Goal: Contribute content: Add original content to the website for others to see

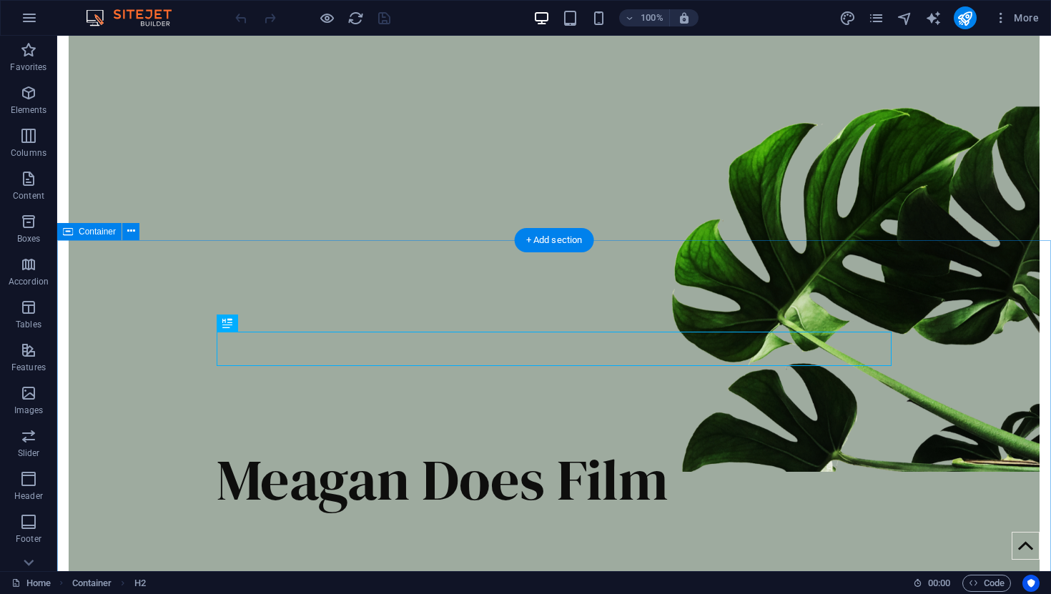
scroll to position [327, 0]
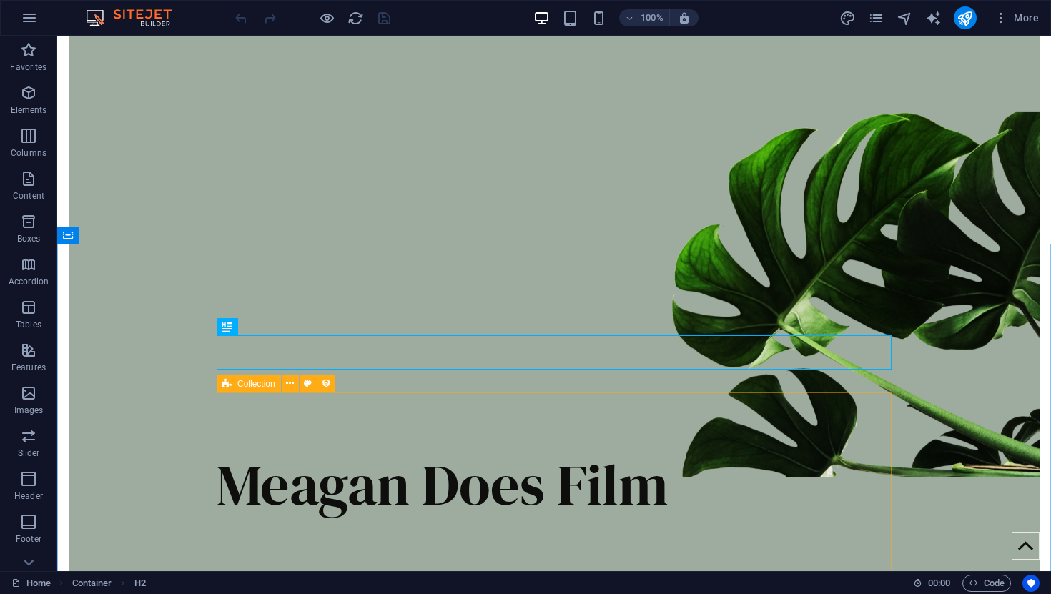
click at [240, 385] on span "Collection" at bounding box center [256, 384] width 38 height 9
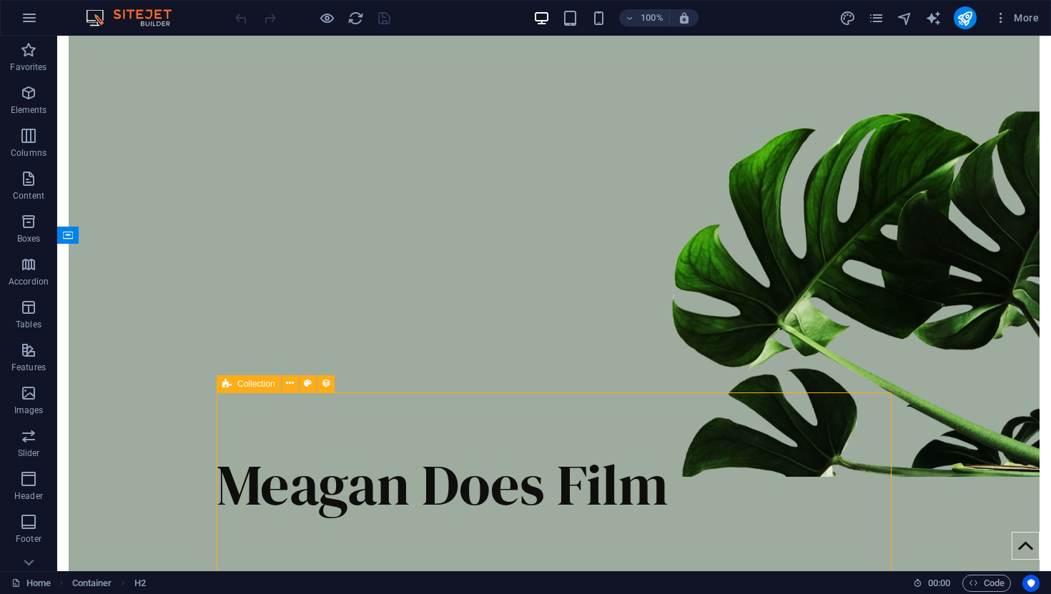
click at [240, 385] on span "Collection" at bounding box center [256, 384] width 38 height 9
select select "68a3c207584ba8d1fa0af863"
select select
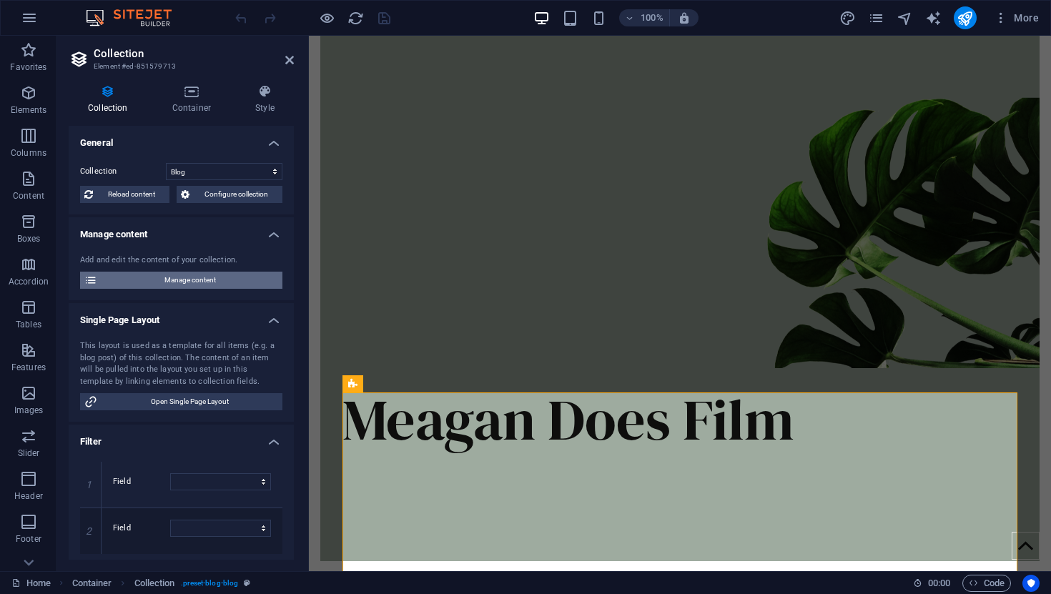
click at [212, 277] on span "Manage content" at bounding box center [190, 280] width 177 height 17
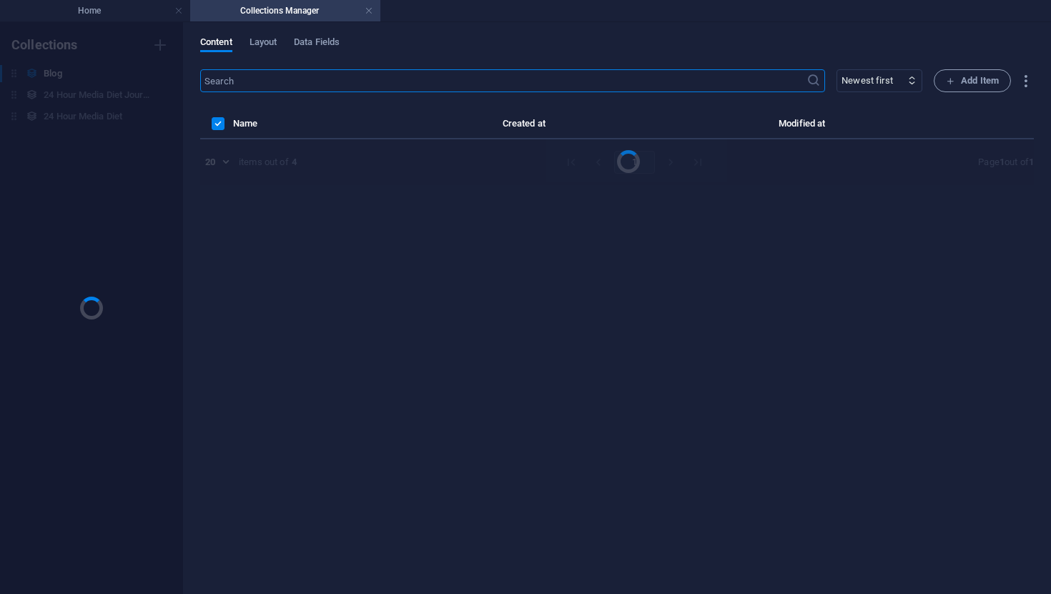
scroll to position [0, 0]
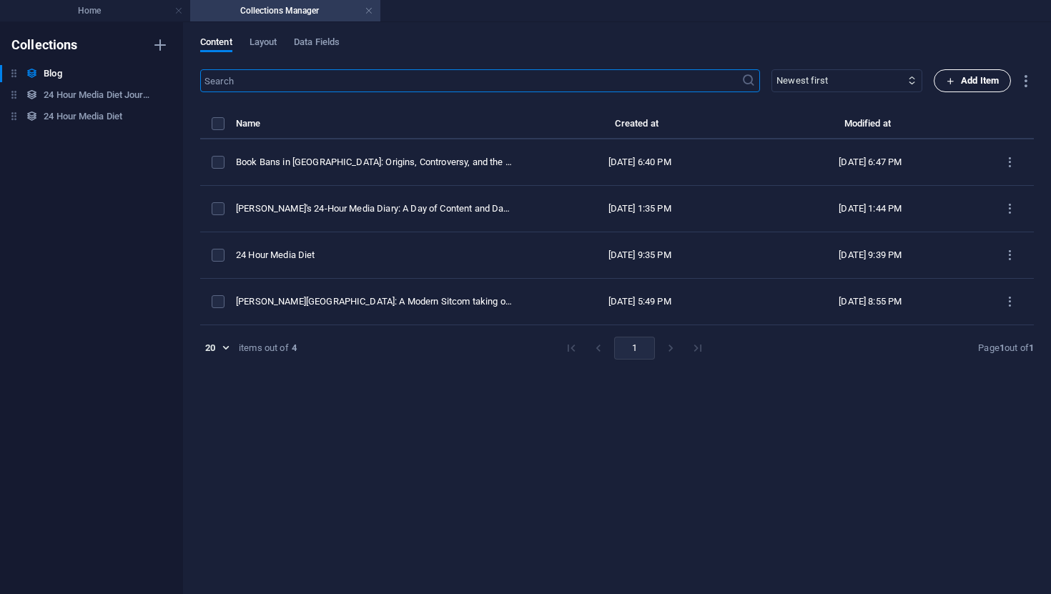
click at [967, 88] on span "Add Item" at bounding box center [972, 80] width 53 height 17
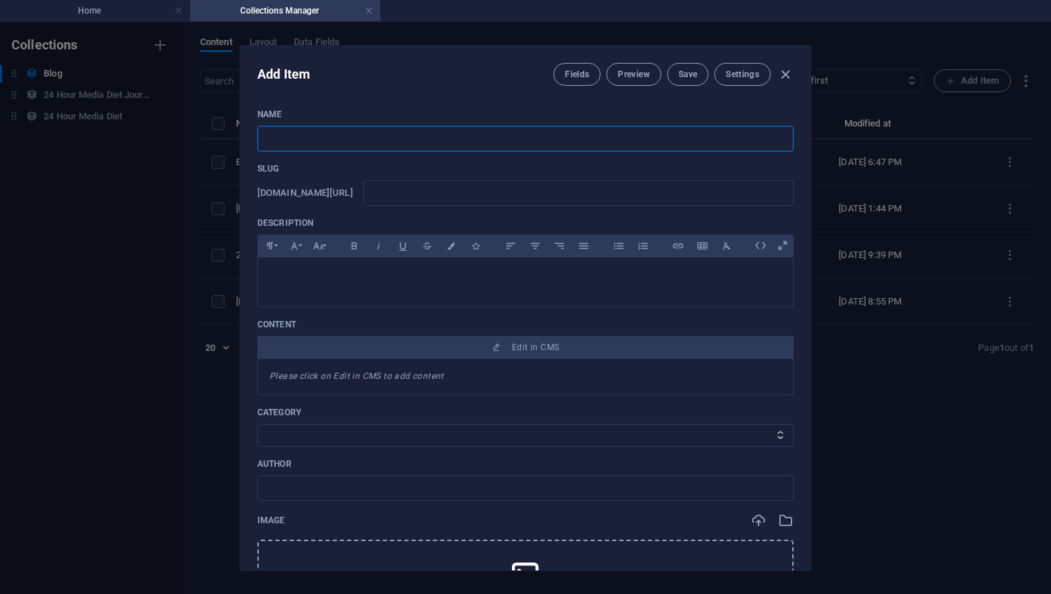
click at [338, 139] on input "text" at bounding box center [525, 139] width 536 height 26
paste input "Where Are We? The Lack of Autistic Women in the Media"
type input "Where Are We? The Lack of Autistic Women in the Media"
type input "where-are-we-the-lack-of-autistic-women-in-the-media"
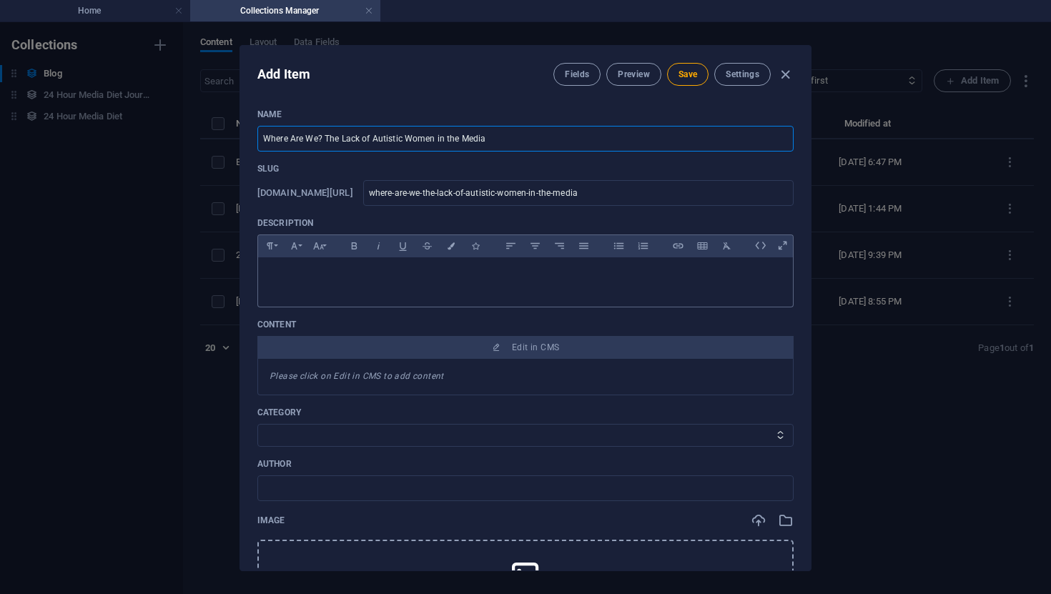
type input "Where Are We? The Lack of Autistic Women in the Media"
click at [321, 285] on div at bounding box center [525, 278] width 535 height 43
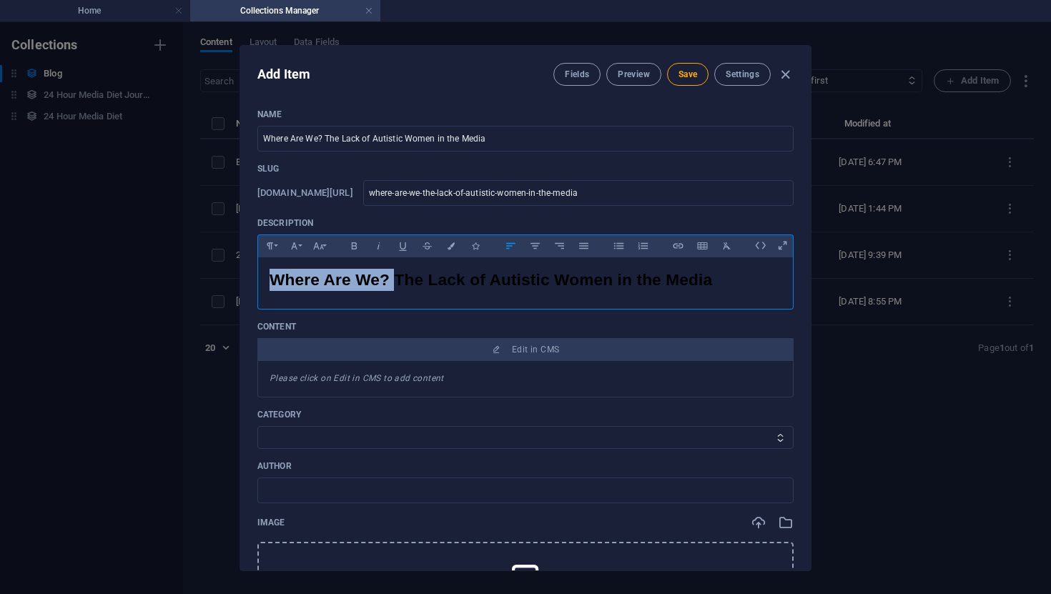
drag, startPoint x: 399, startPoint y: 285, endPoint x: 221, endPoint y: 273, distance: 178.4
click at [221, 273] on div "Add Item Fields Preview Save Settings Name Where Are We? The Lack of Autistic W…" at bounding box center [525, 308] width 1051 height 572
drag, startPoint x: 334, startPoint y: 277, endPoint x: 319, endPoint y: 277, distance: 15.0
click at [319, 277] on p "Where Are We? The Lack of Autistic Women in the Media" at bounding box center [526, 276] width 512 height 14
click at [341, 286] on div "Where Are We? The Lack of Autistic Women in the Media" at bounding box center [525, 278] width 535 height 43
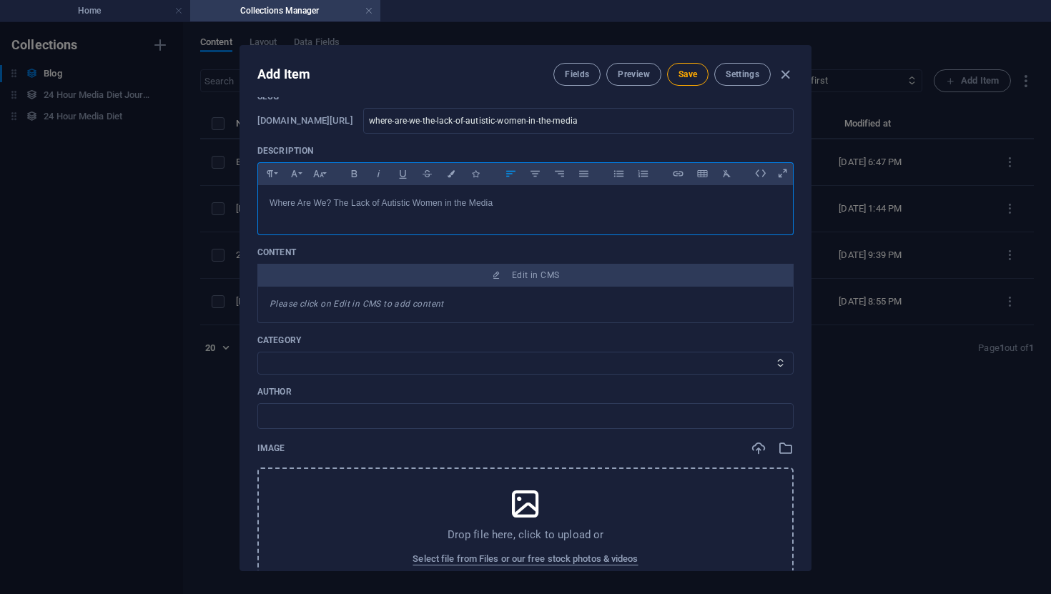
scroll to position [92, 0]
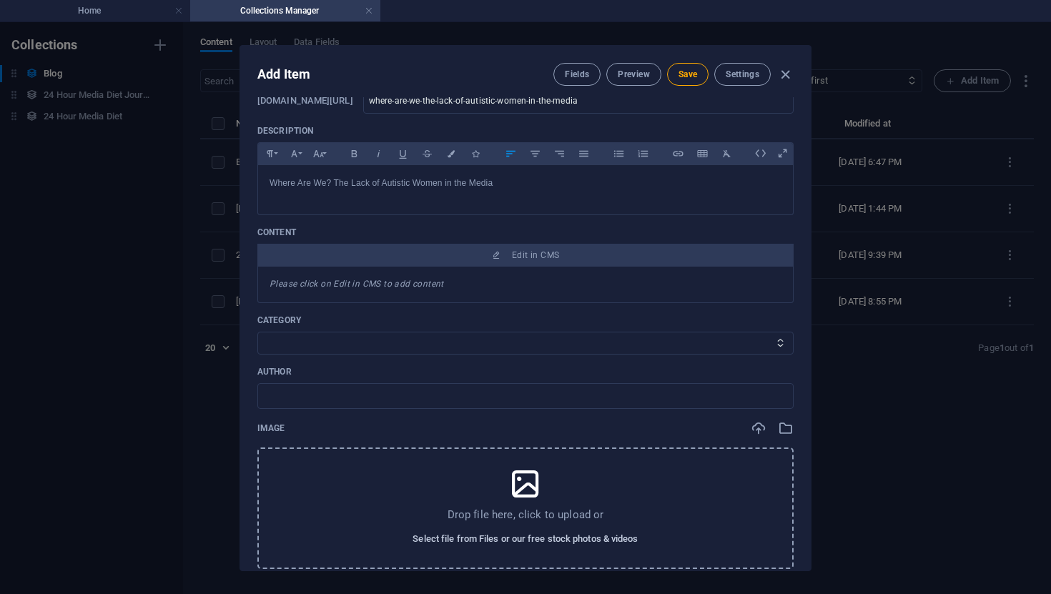
click at [519, 543] on span "Select file from Files or our free stock photos & videos" at bounding box center [525, 539] width 225 height 17
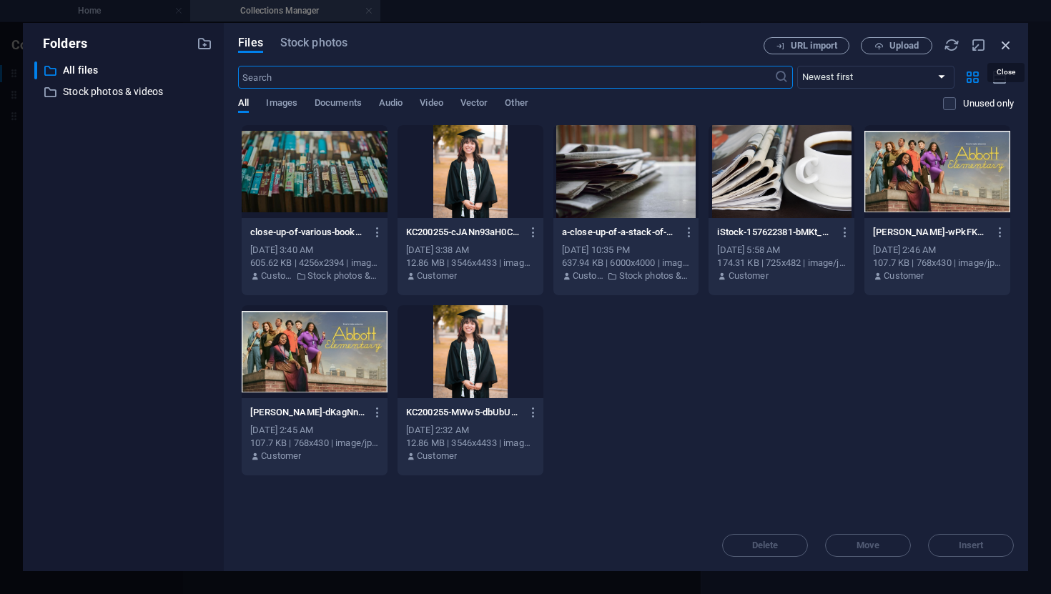
click at [1008, 40] on icon "button" at bounding box center [1006, 45] width 16 height 16
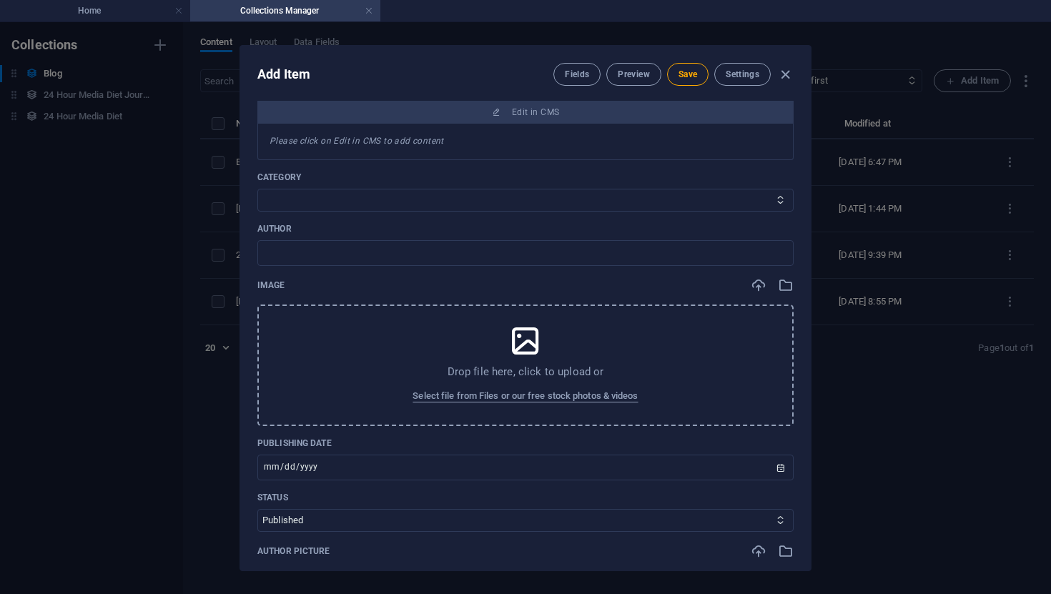
scroll to position [237, 0]
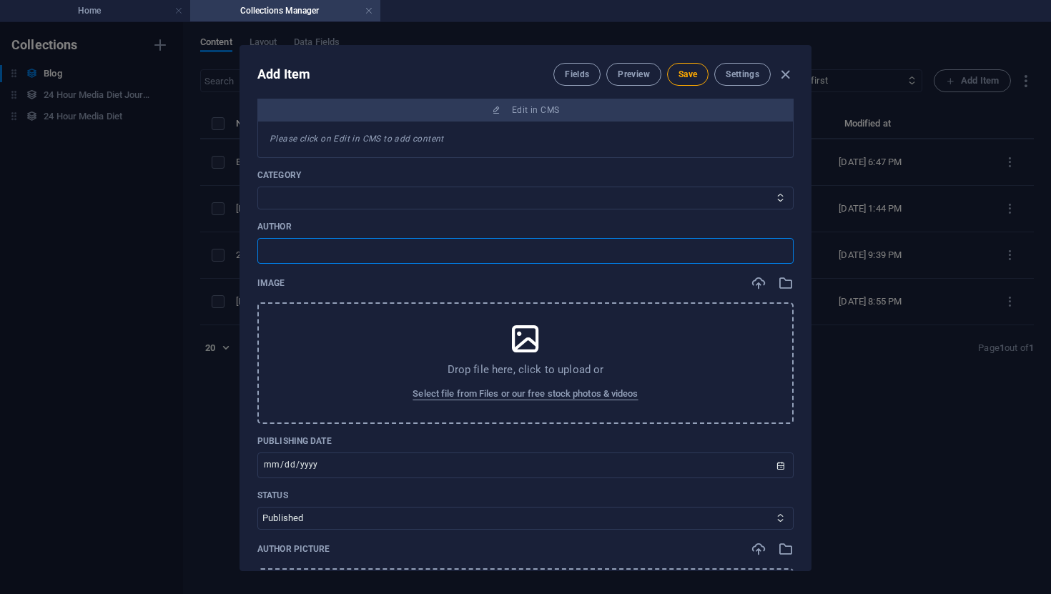
click at [557, 248] on input "text" at bounding box center [525, 251] width 536 height 26
type input "[PERSON_NAME]"
click at [501, 395] on span "Select file from Files or our free stock photos & videos" at bounding box center [525, 393] width 225 height 17
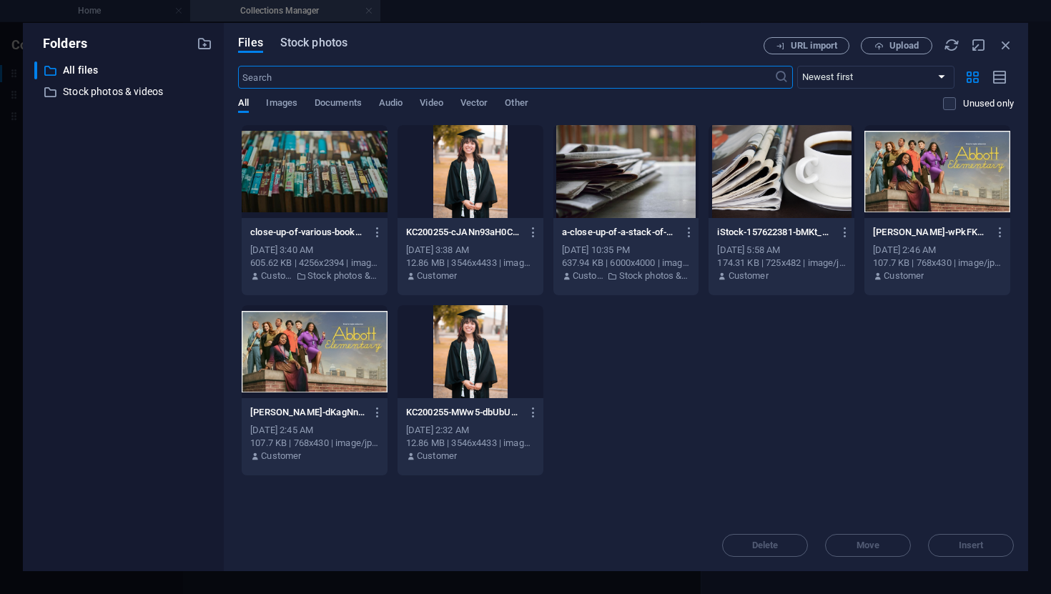
click at [325, 45] on span "Stock photos" at bounding box center [313, 42] width 67 height 17
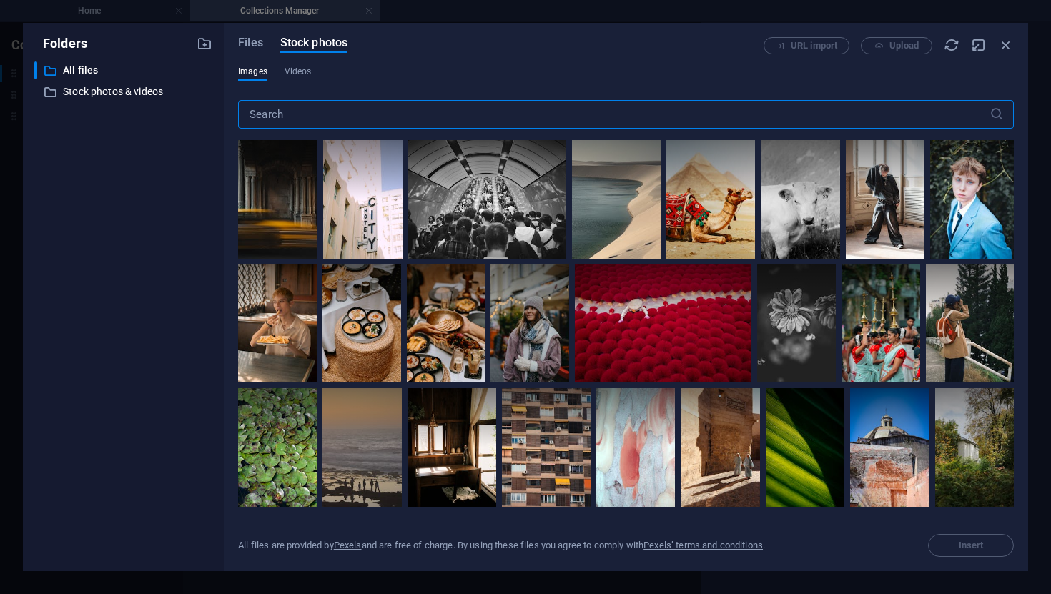
click at [291, 114] on input "text" at bounding box center [613, 114] width 751 height 29
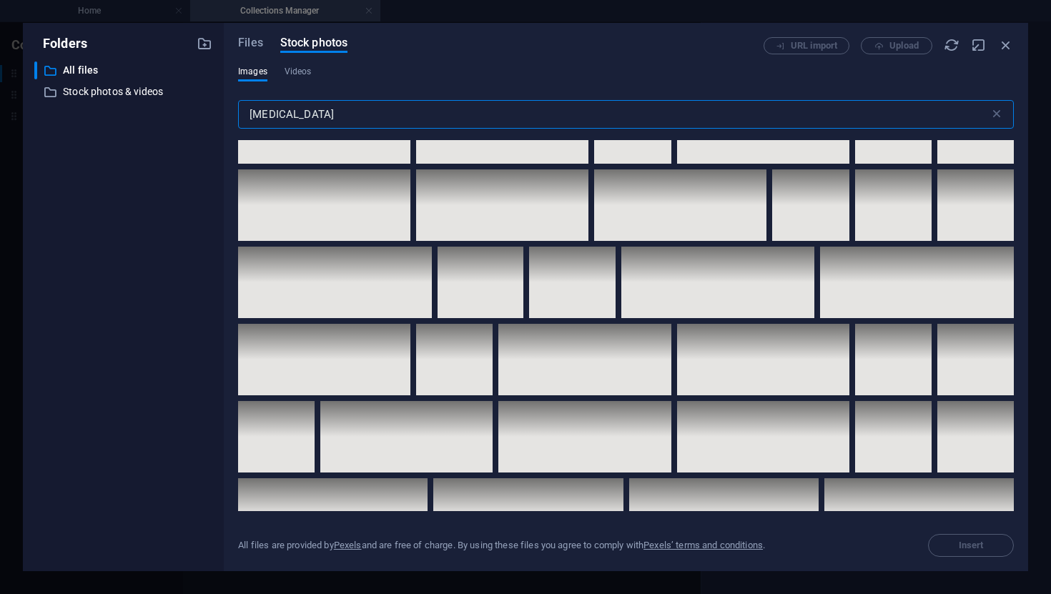
scroll to position [5769, 0]
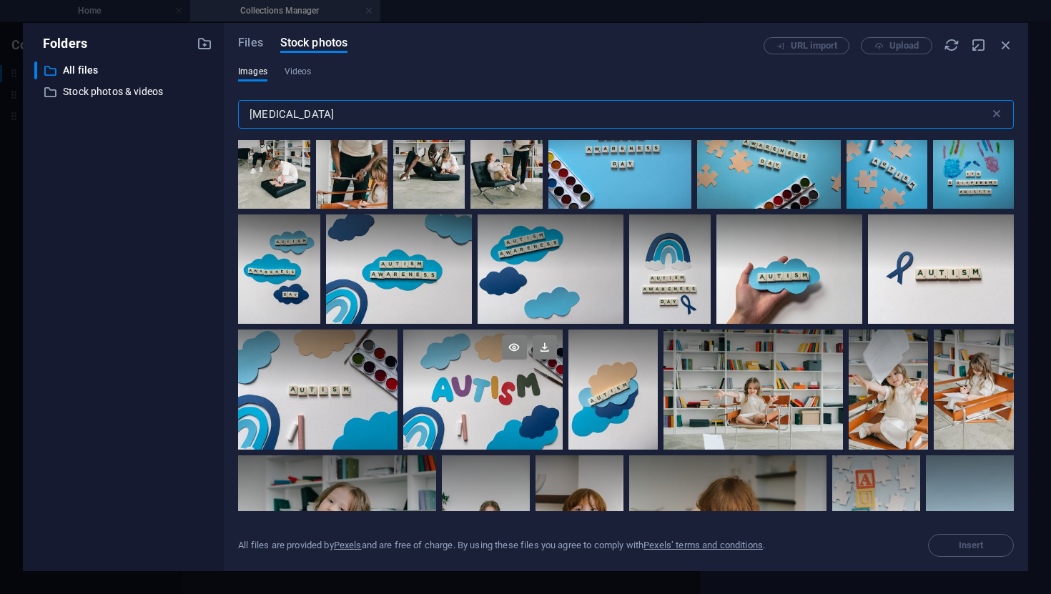
type input "[MEDICAL_DATA]"
click at [563, 393] on div at bounding box center [482, 389] width 159 height 119
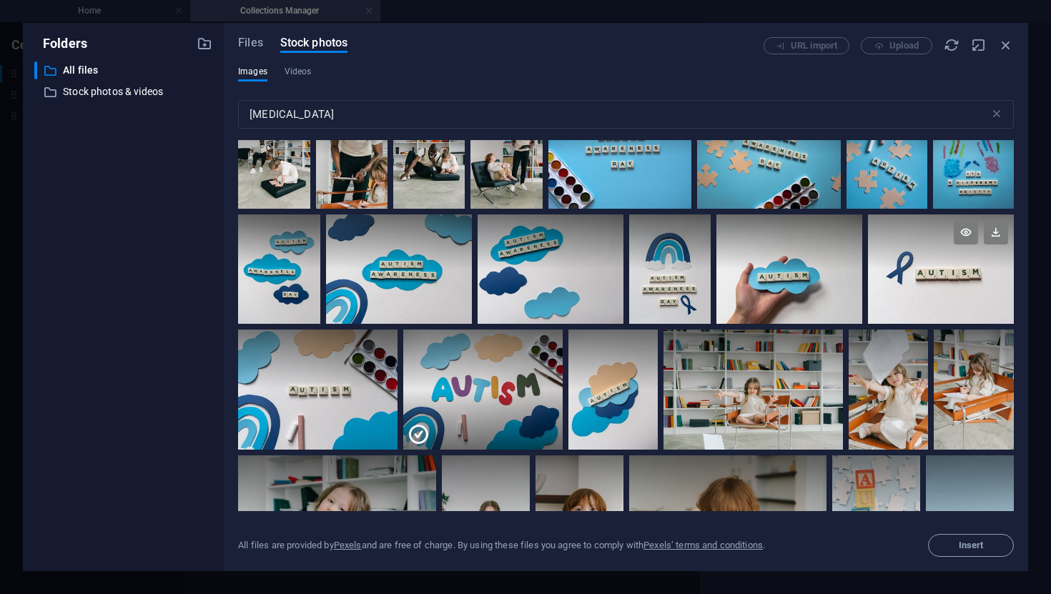
click at [868, 270] on div at bounding box center [941, 242] width 146 height 55
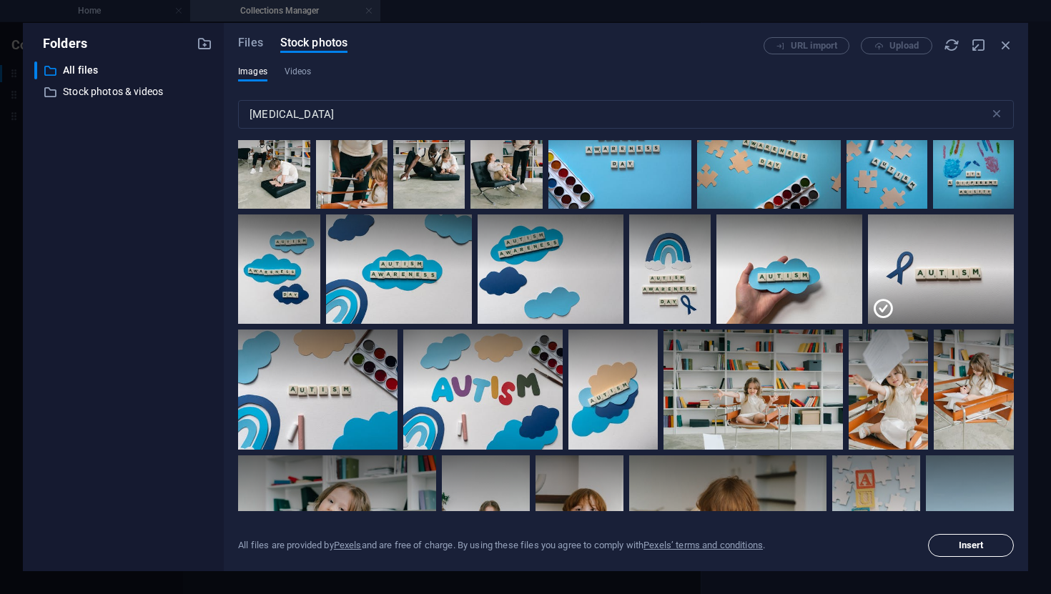
click at [960, 546] on span "Insert" at bounding box center [971, 545] width 25 height 9
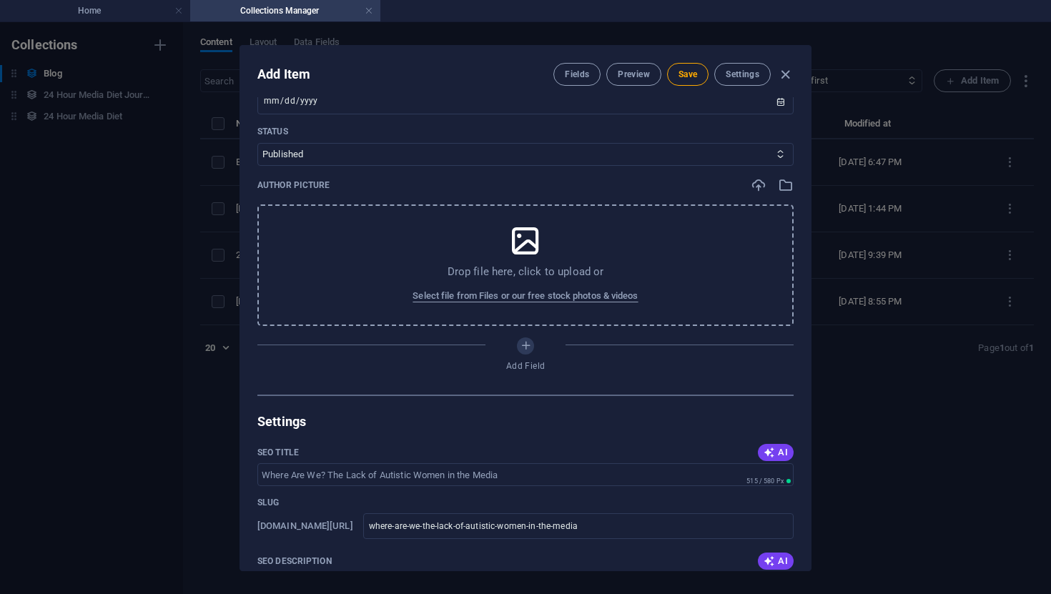
scroll to position [668, 0]
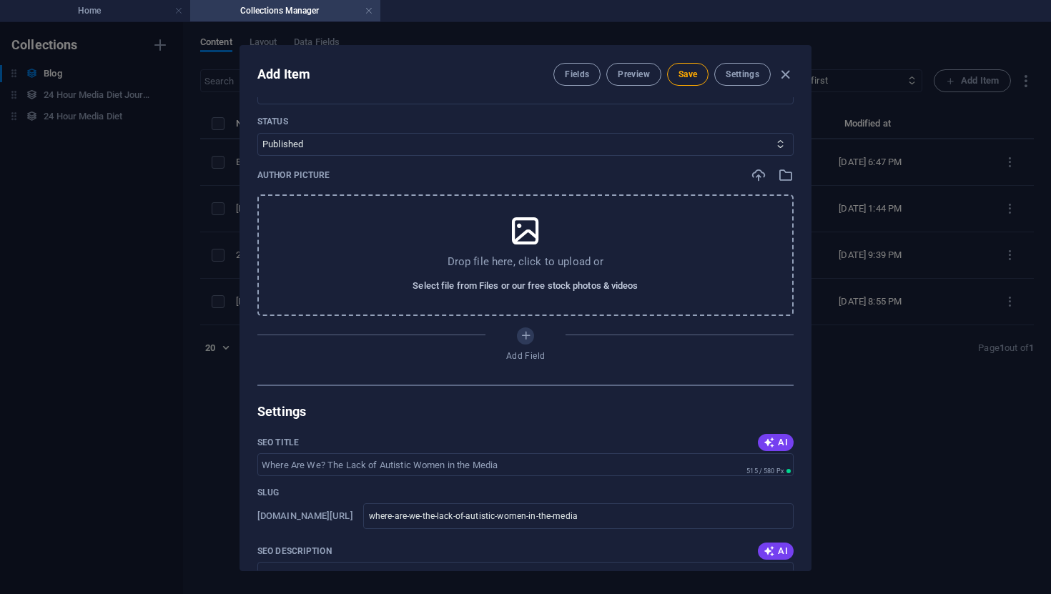
click at [534, 290] on span "Select file from Files or our free stock photos & videos" at bounding box center [525, 285] width 225 height 17
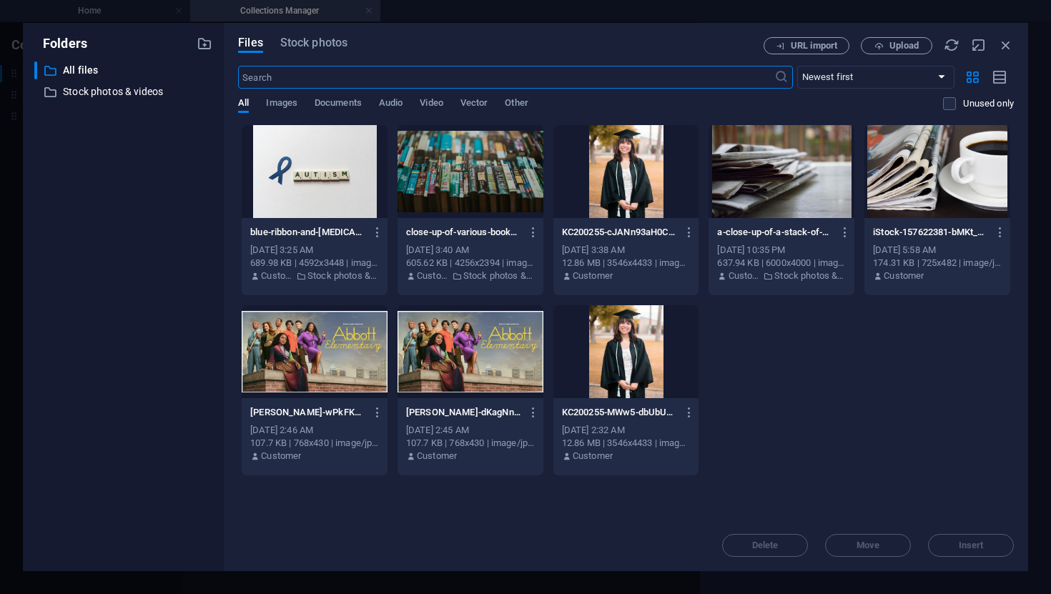
click at [654, 361] on div at bounding box center [626, 351] width 146 height 93
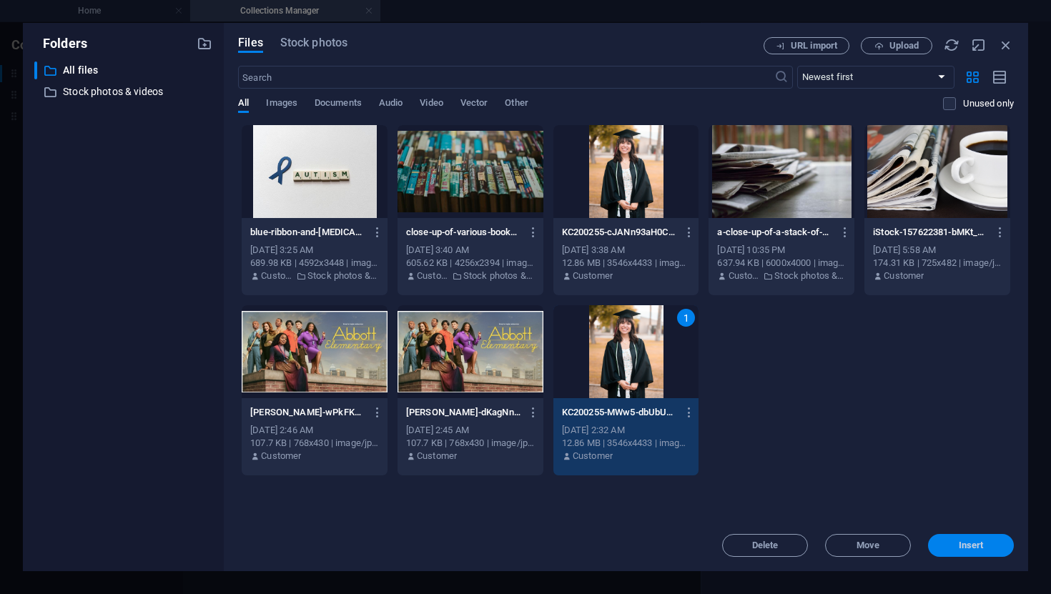
click at [1000, 552] on button "Insert" at bounding box center [971, 545] width 86 height 23
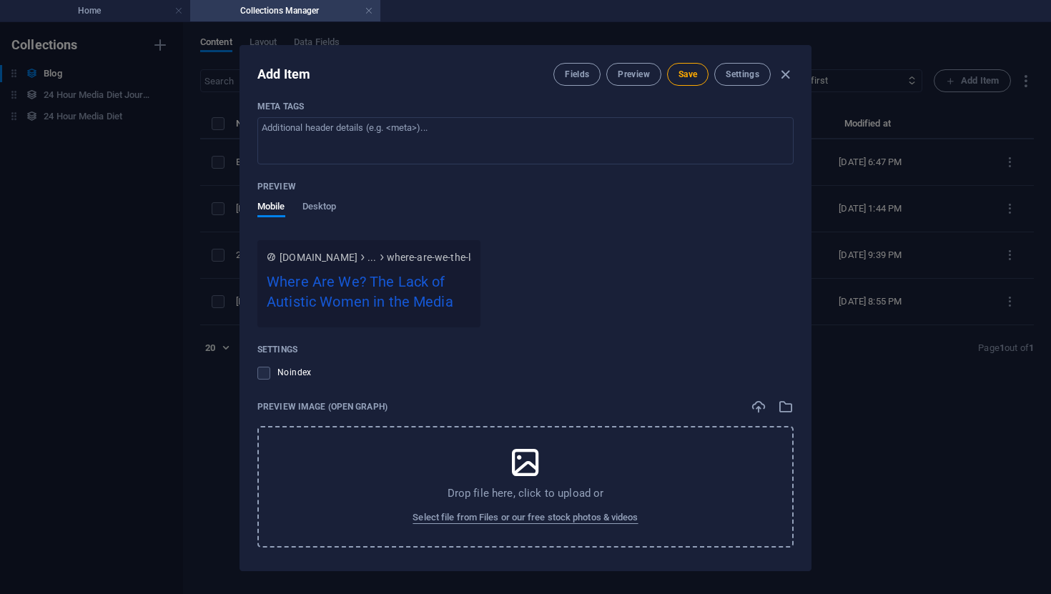
scroll to position [1310, 0]
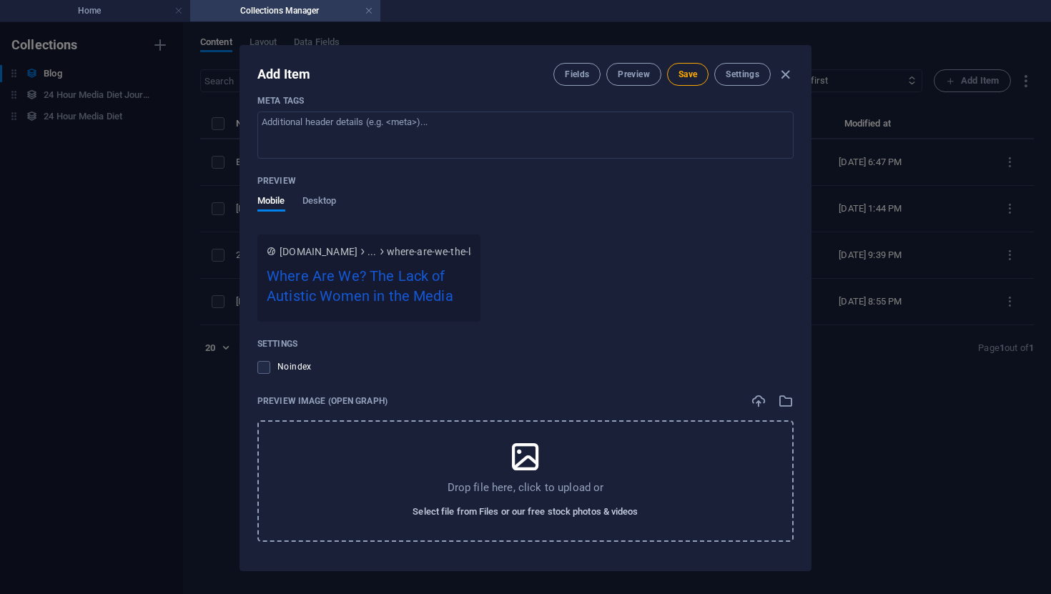
click at [488, 519] on span "Select file from Files or our free stock photos & videos" at bounding box center [525, 511] width 225 height 17
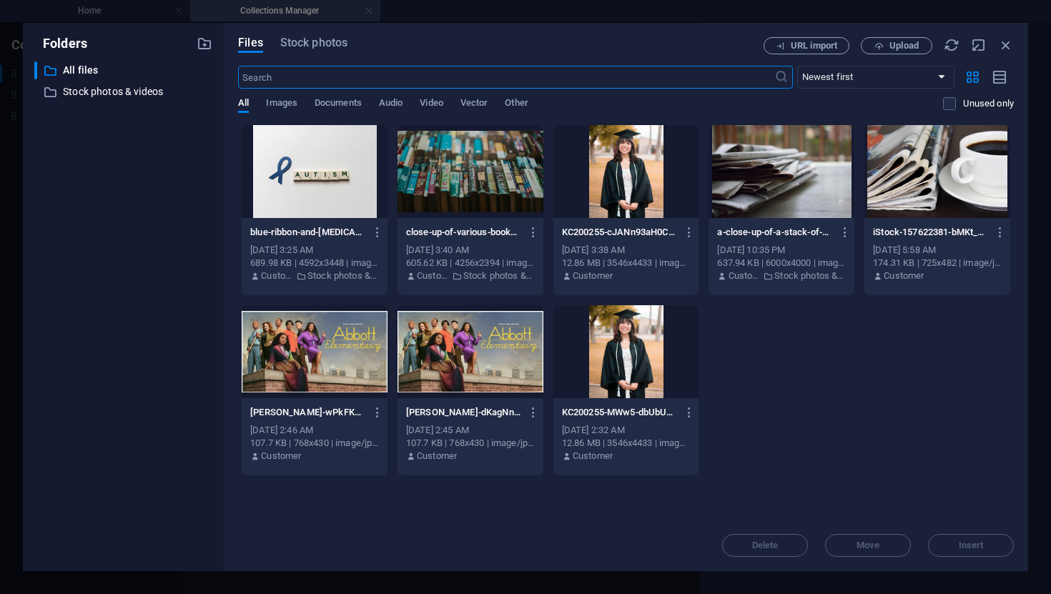
click at [598, 77] on input "text" at bounding box center [506, 77] width 536 height 23
click at [292, 41] on span "Stock photos" at bounding box center [313, 42] width 67 height 17
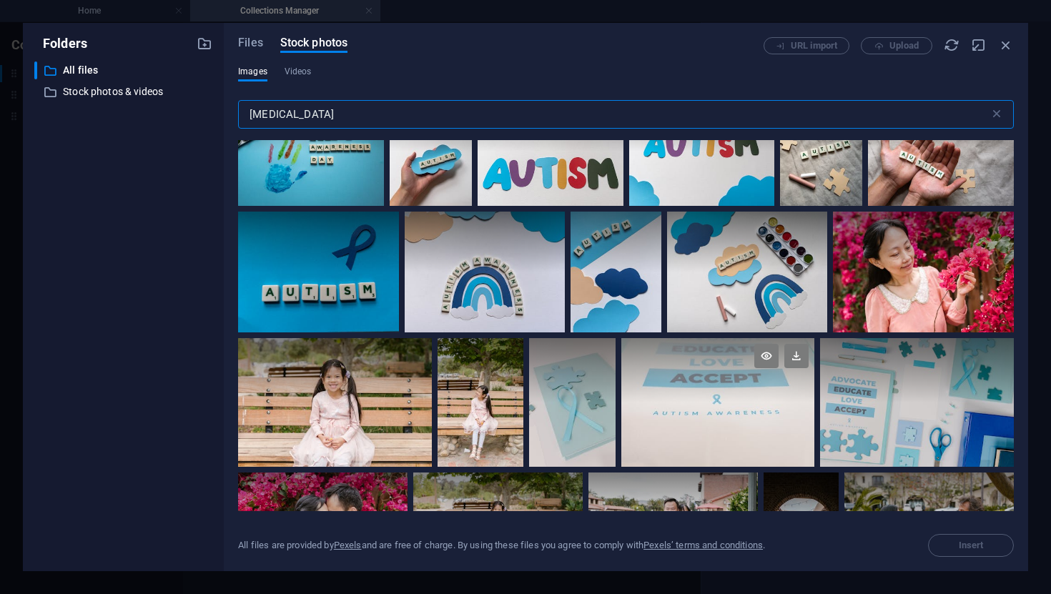
scroll to position [1943, 0]
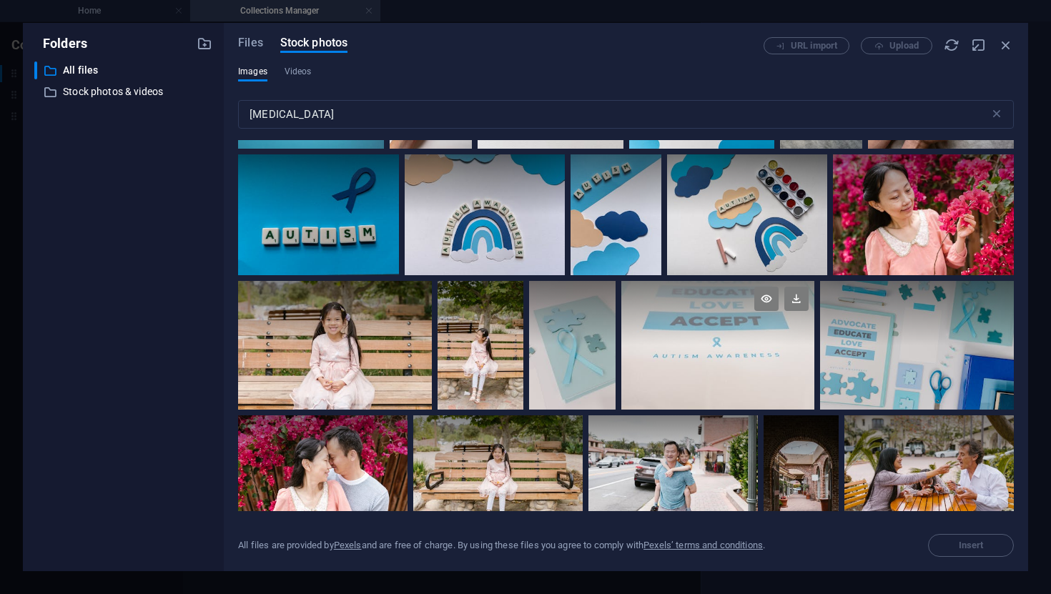
click at [752, 348] on div at bounding box center [718, 345] width 194 height 129
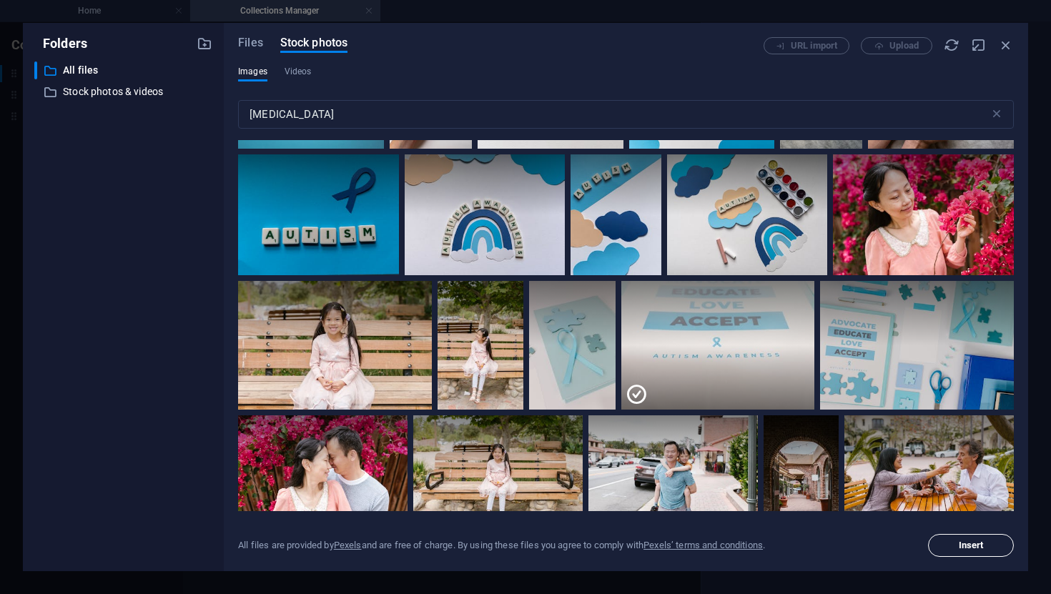
click at [975, 546] on span "Insert" at bounding box center [971, 545] width 25 height 9
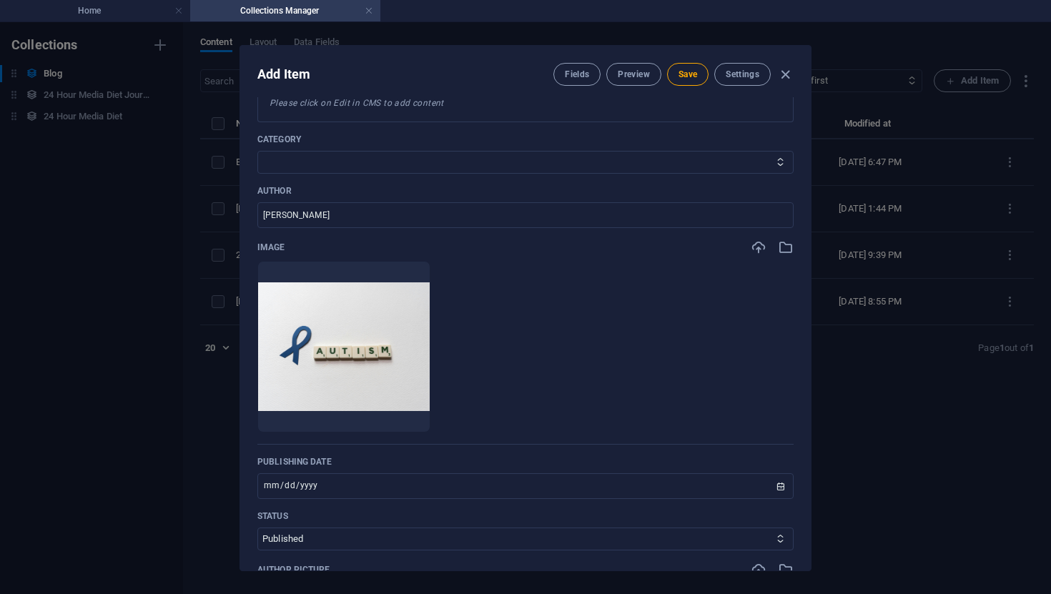
scroll to position [0, 0]
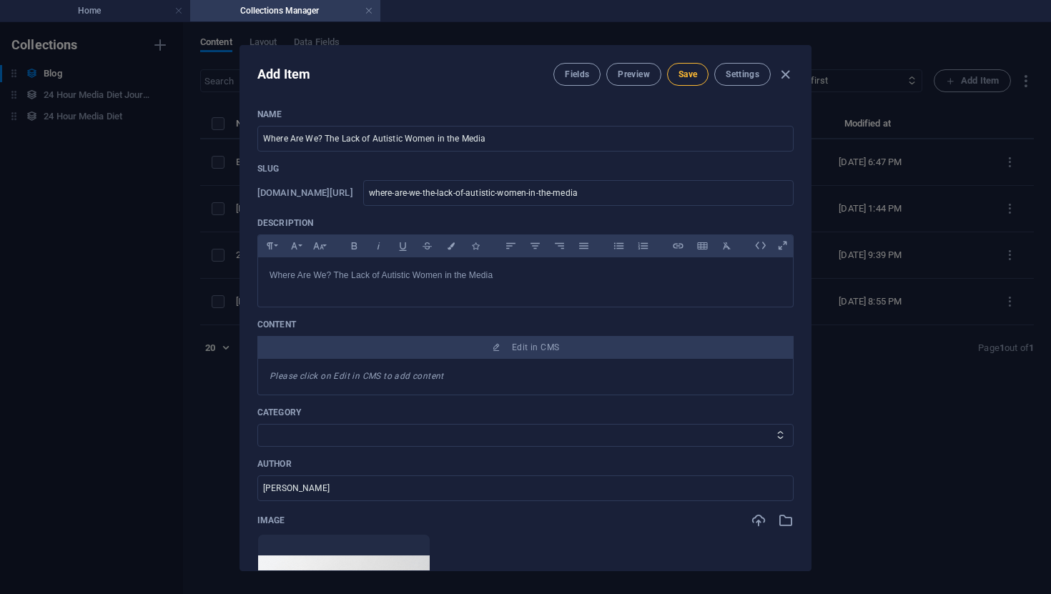
click at [684, 73] on span "Save" at bounding box center [688, 74] width 19 height 11
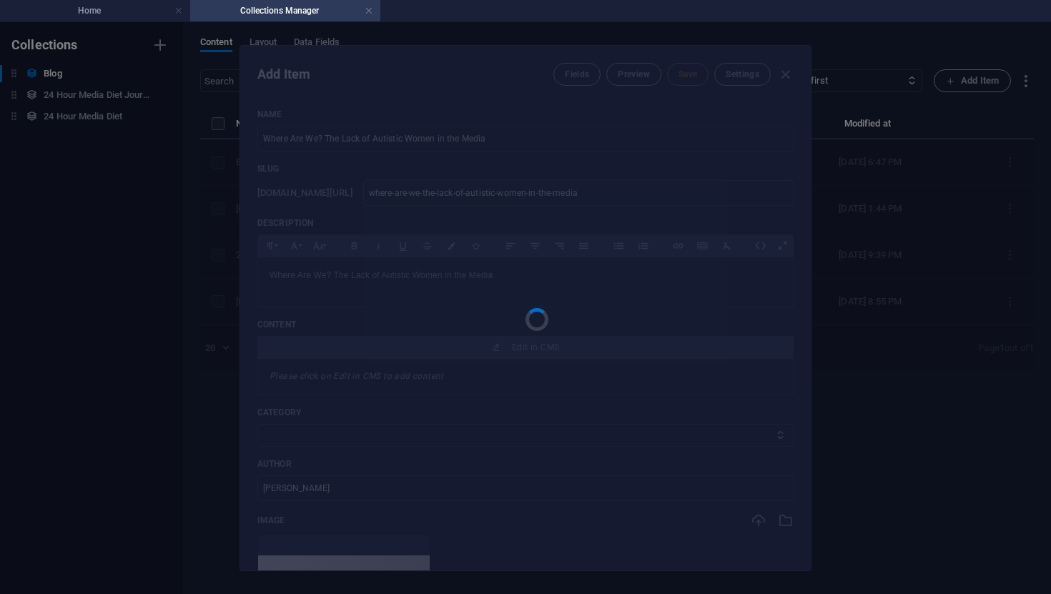
type input "where-are-we-the-lack-of-autistic-women-in-the-media"
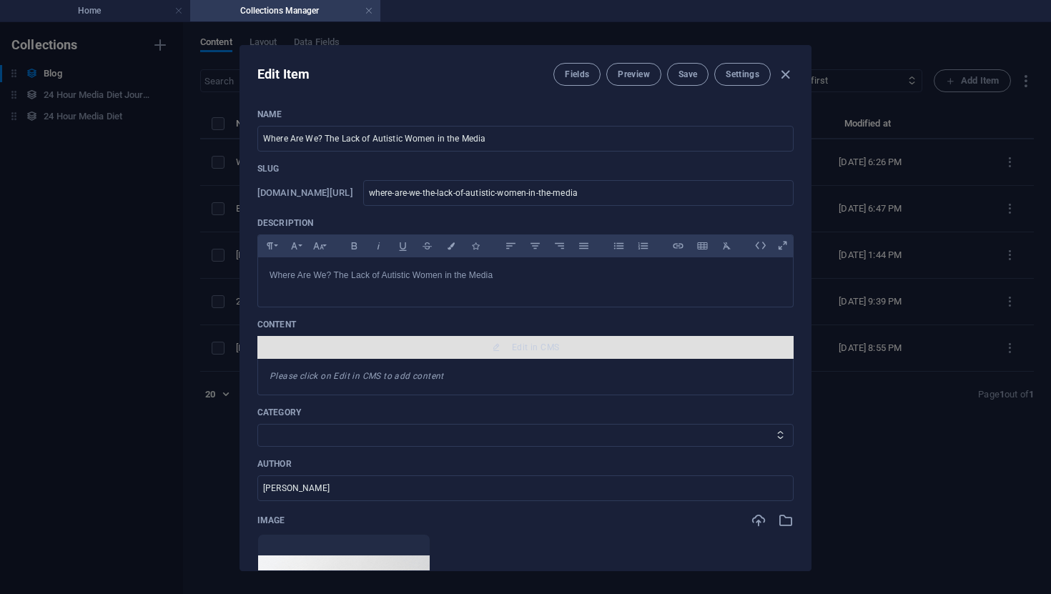
click at [531, 352] on span "Edit in CMS" at bounding box center [535, 347] width 47 height 11
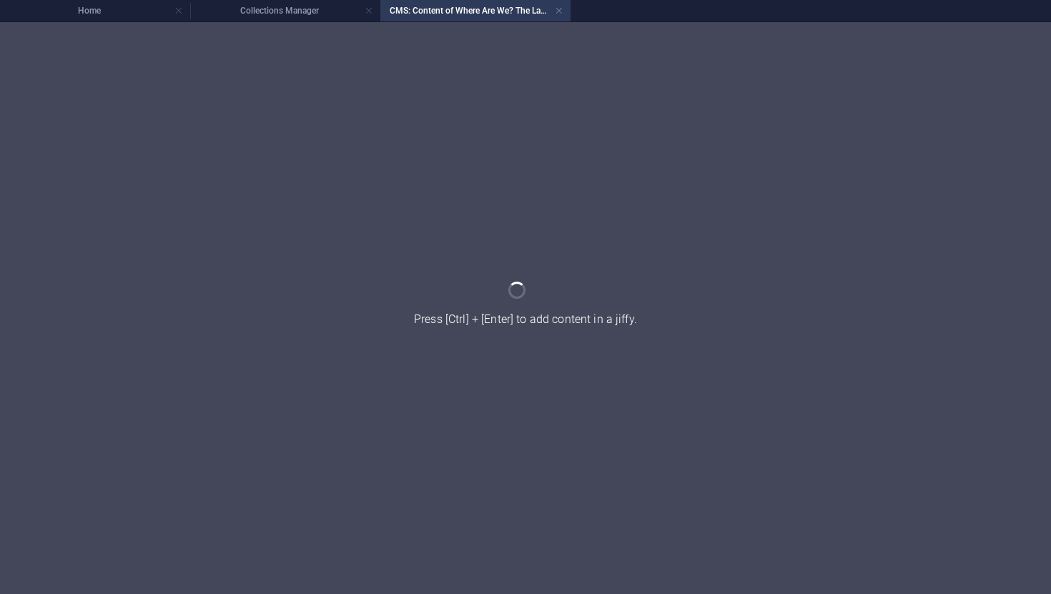
click at [531, 352] on div at bounding box center [525, 308] width 1051 height 572
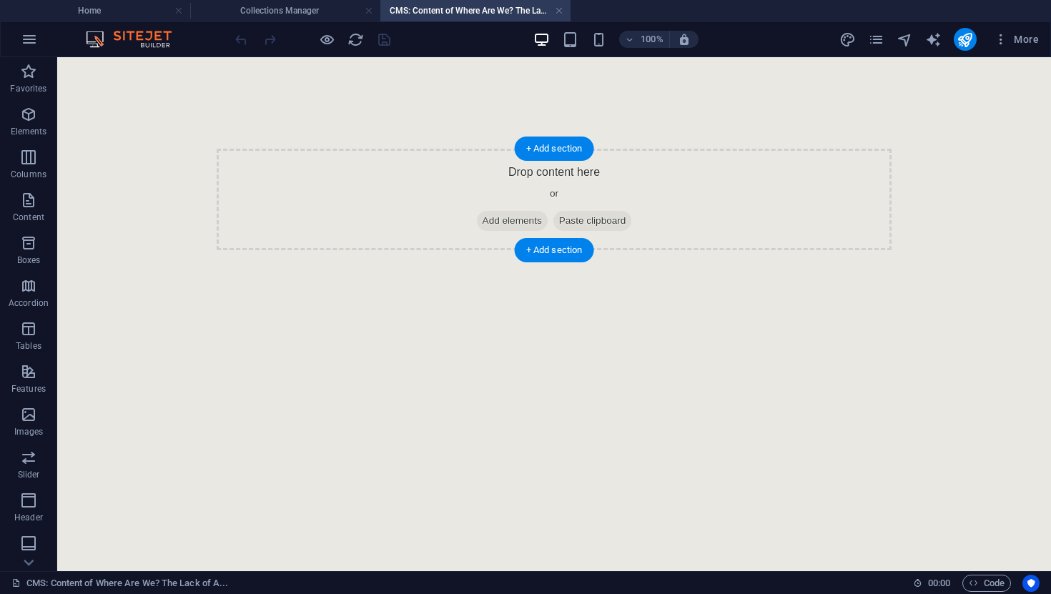
click at [337, 234] on div "Drop content here or Add elements Paste clipboard" at bounding box center [554, 200] width 675 height 102
click at [506, 219] on span "Add elements" at bounding box center [512, 221] width 71 height 20
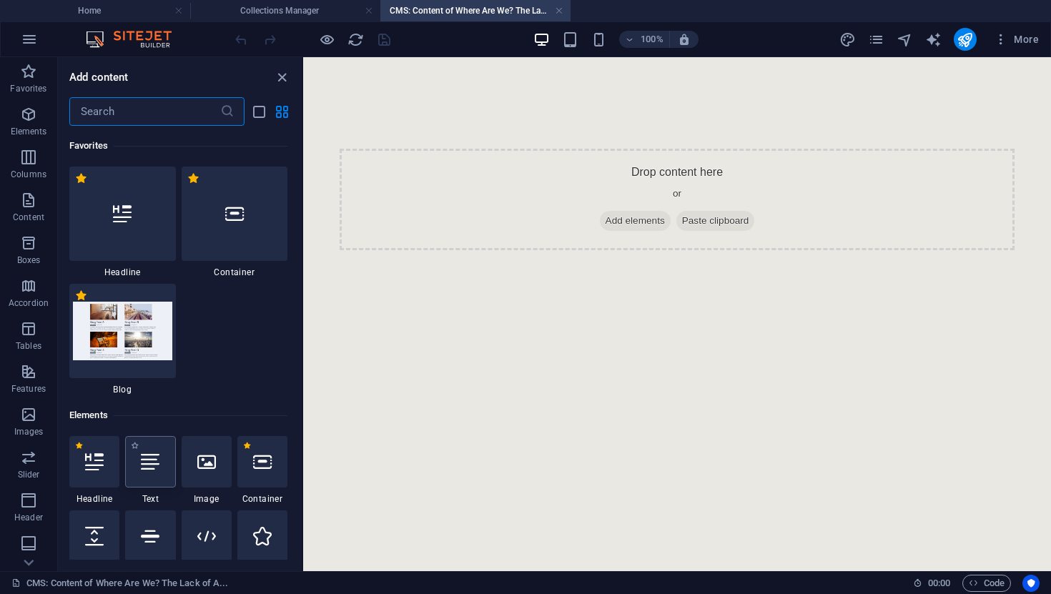
click at [134, 462] on div at bounding box center [150, 461] width 50 height 51
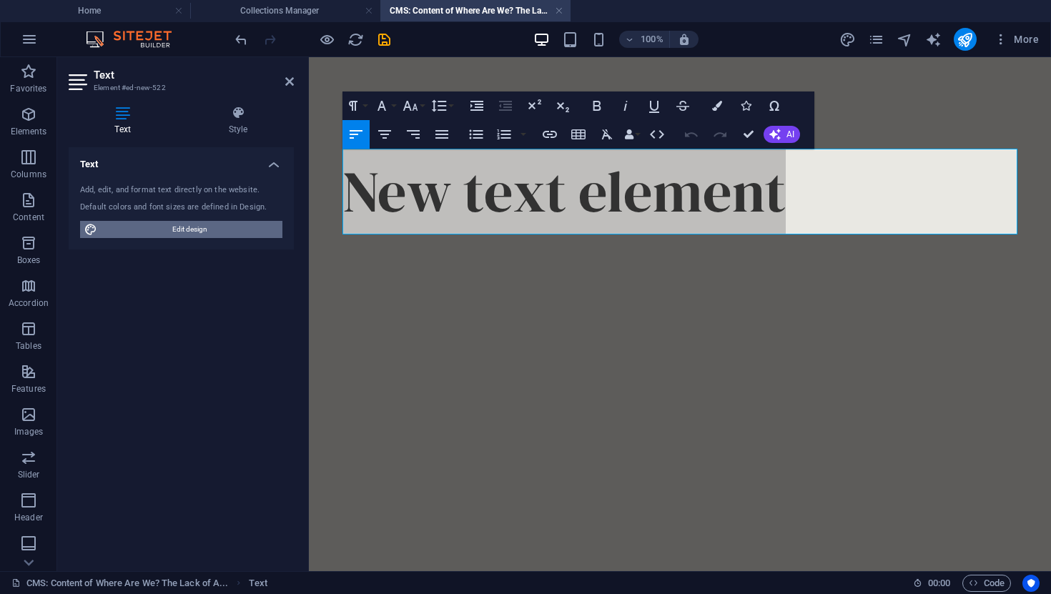
click at [235, 227] on span "Edit design" at bounding box center [190, 229] width 177 height 17
select select "px"
select select "300"
select select "px"
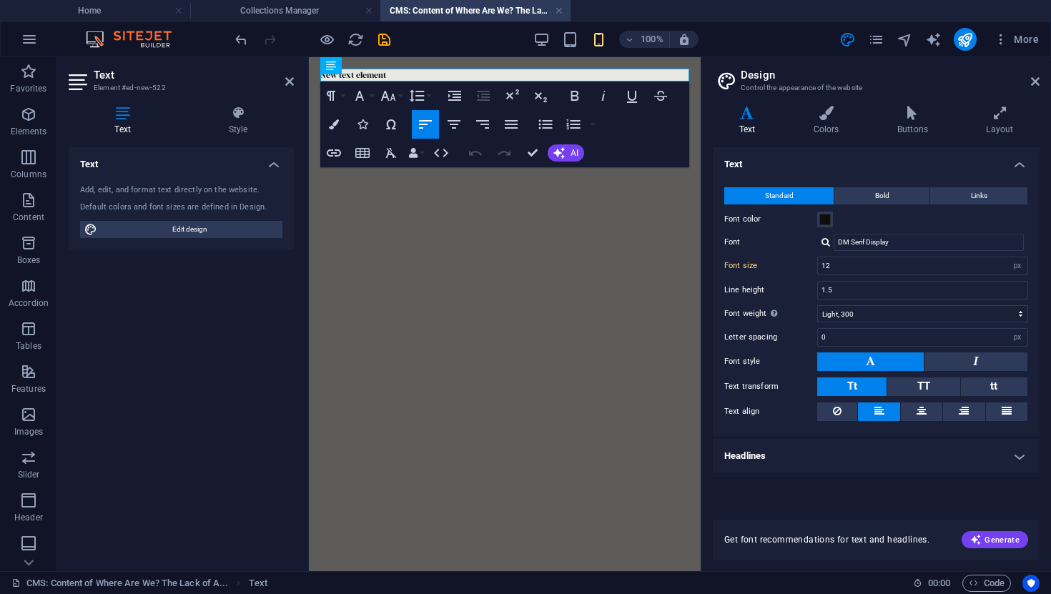
click at [545, 93] on html "Skip to main content New text element" at bounding box center [505, 75] width 392 height 36
click at [1033, 83] on icon at bounding box center [1035, 81] width 9 height 11
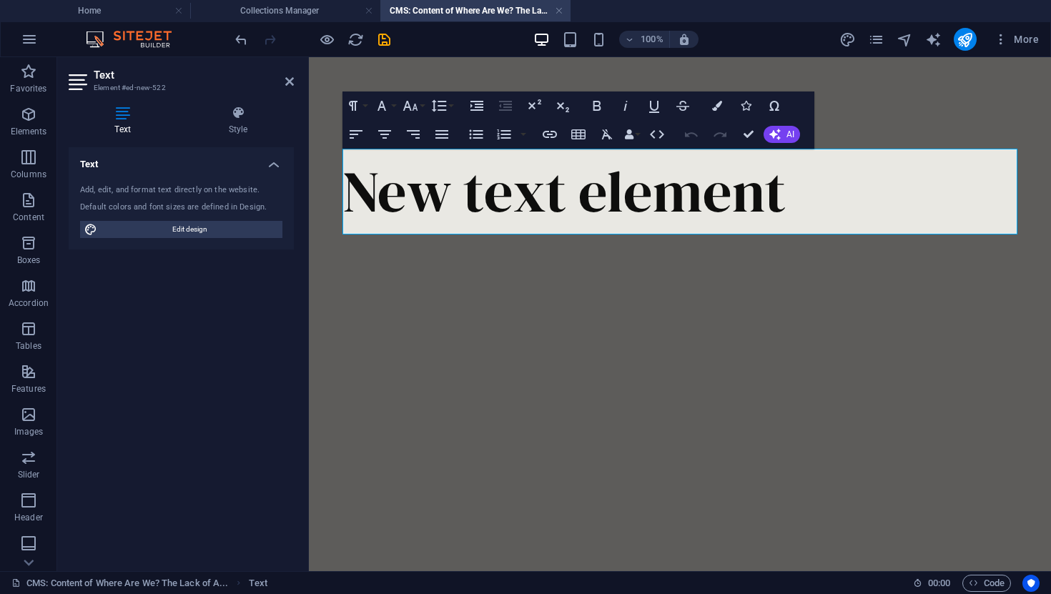
click at [769, 250] on div "New text element" at bounding box center [680, 191] width 698 height 269
click at [240, 41] on icon "undo" at bounding box center [241, 39] width 16 height 16
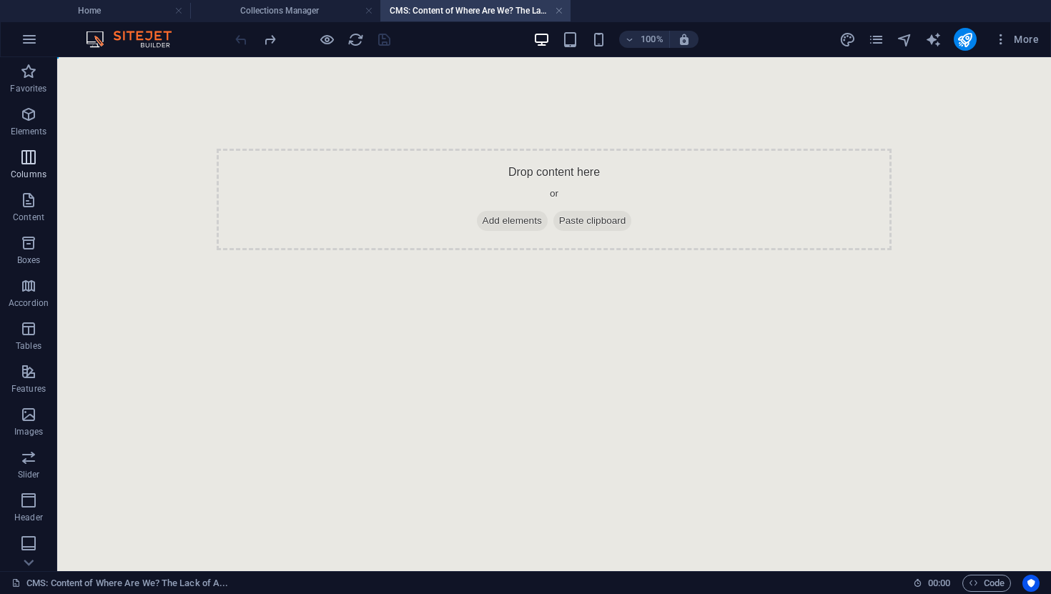
click at [33, 146] on button "Columns" at bounding box center [28, 164] width 57 height 43
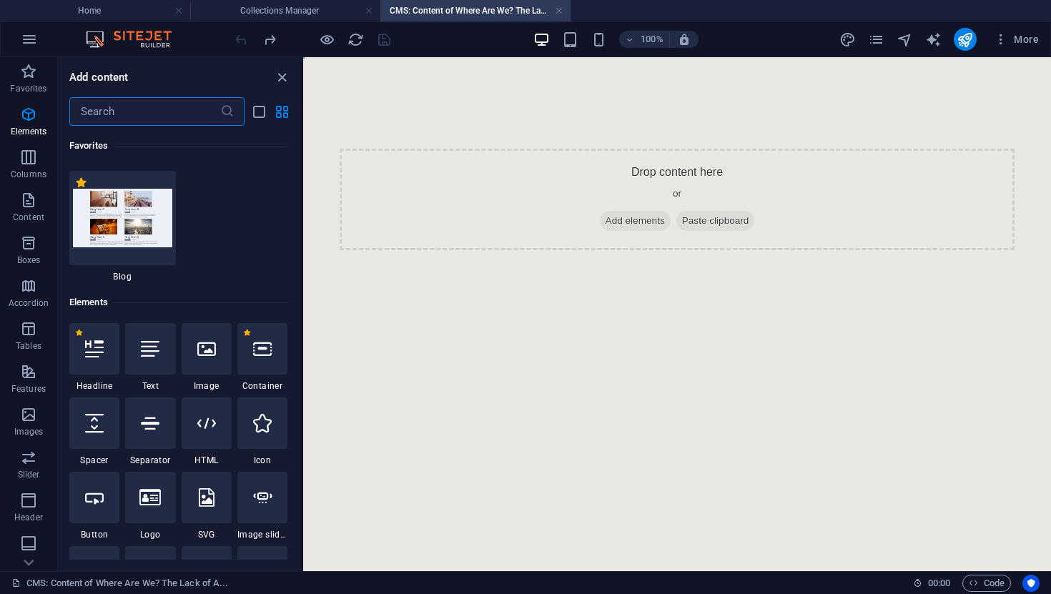
scroll to position [117, 0]
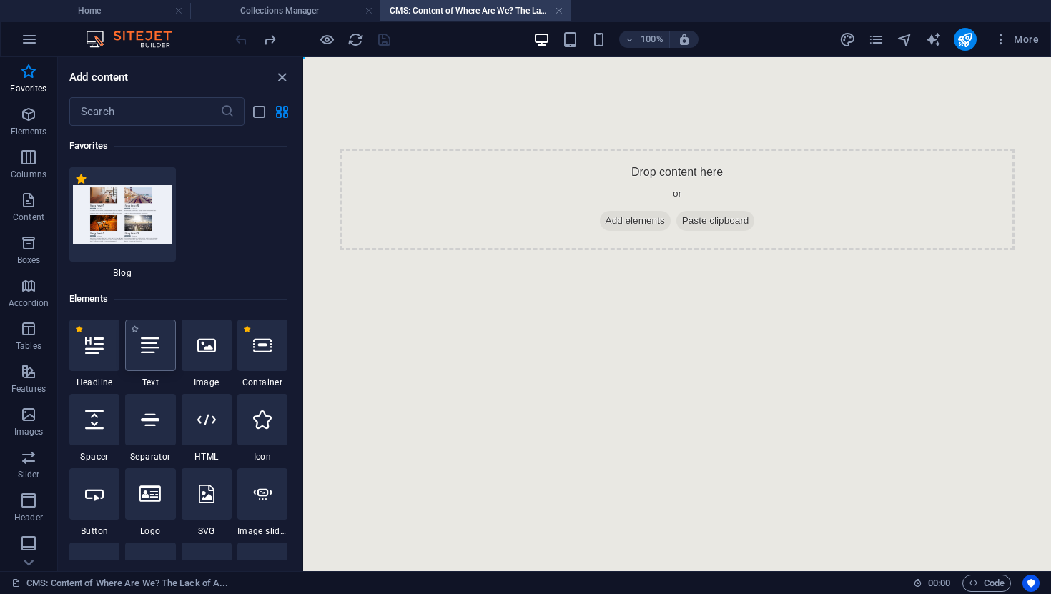
click at [153, 366] on div at bounding box center [150, 345] width 50 height 51
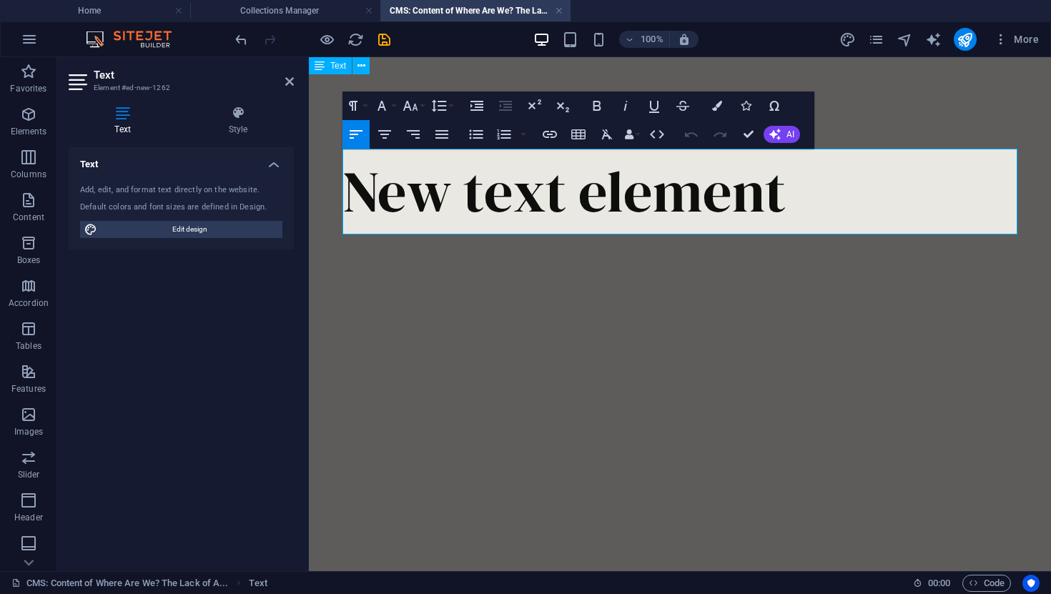
click at [483, 181] on p "New text element" at bounding box center [679, 192] width 675 height 86
click at [508, 188] on p "New text element" at bounding box center [679, 192] width 675 height 86
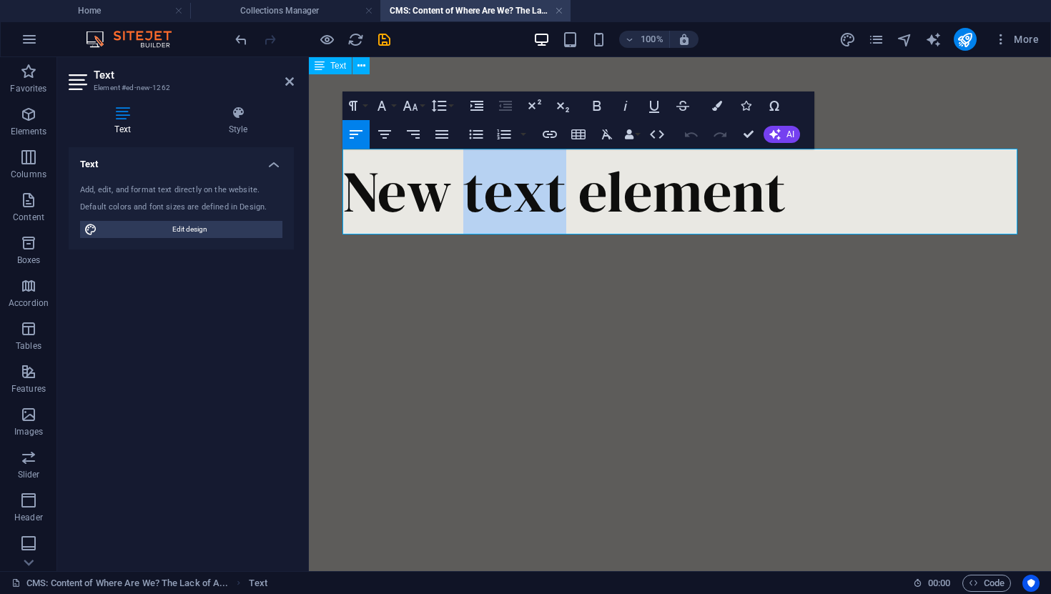
click at [508, 188] on p "New text element" at bounding box center [679, 192] width 675 height 86
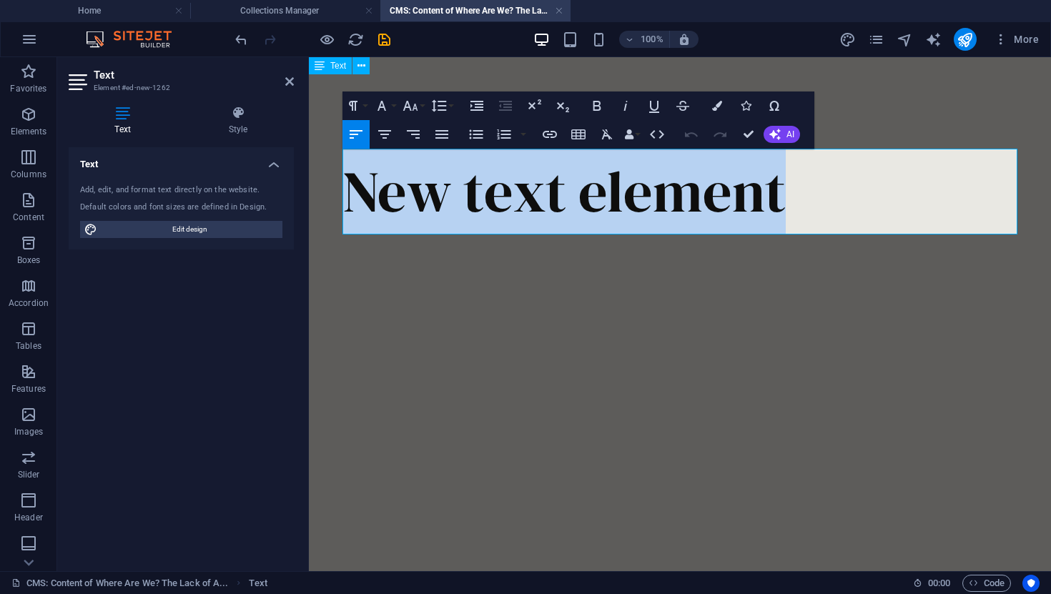
click at [508, 188] on p "New text element" at bounding box center [679, 192] width 675 height 86
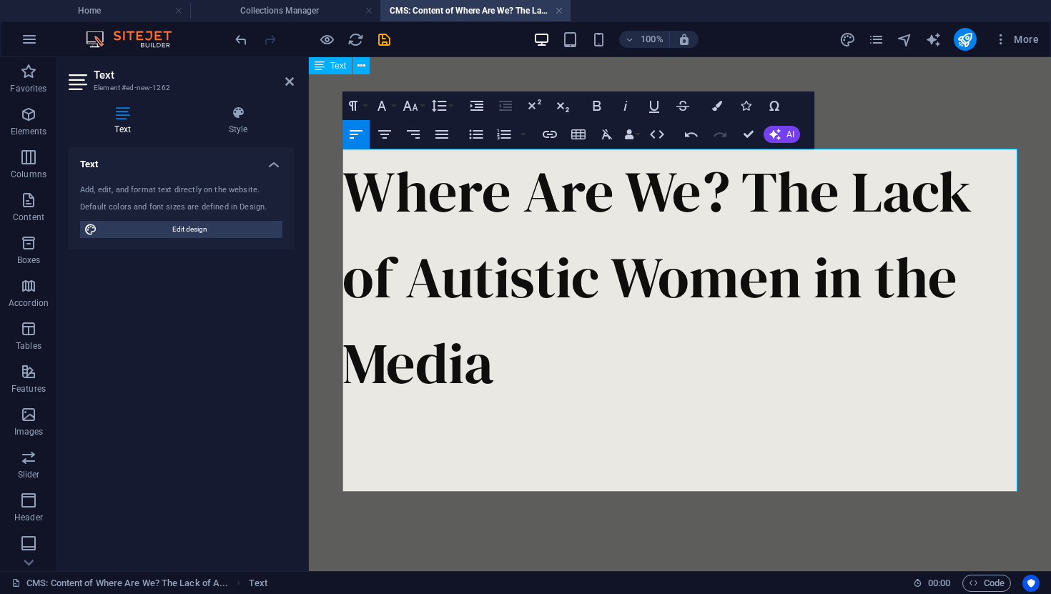
scroll to position [3009, 0]
click at [499, 395] on p "Where Are We? The Lack of Autistic Women in the Media" at bounding box center [679, 277] width 675 height 257
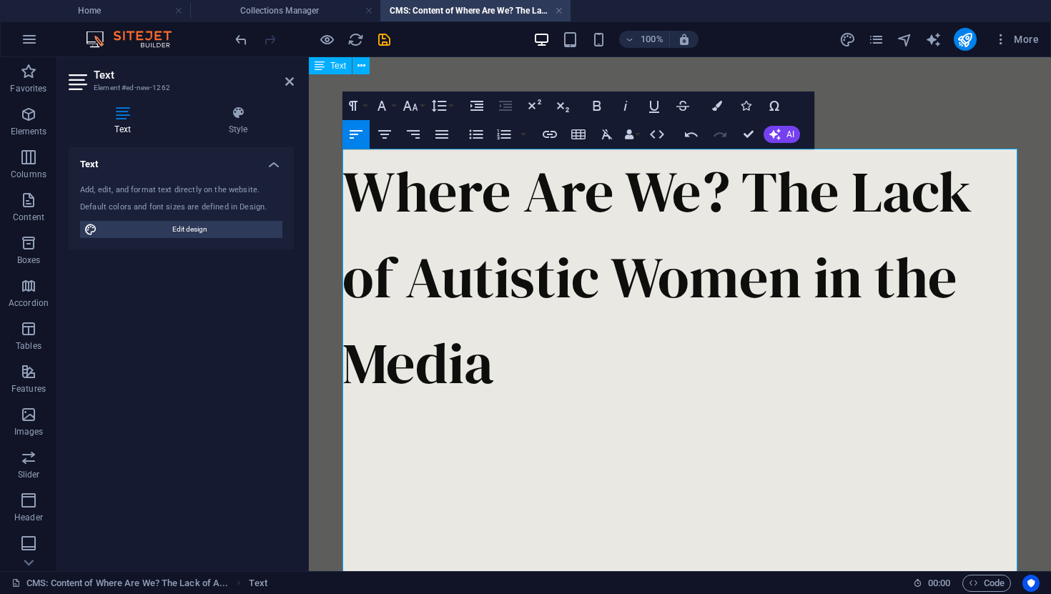
click at [448, 445] on p at bounding box center [679, 449] width 675 height 86
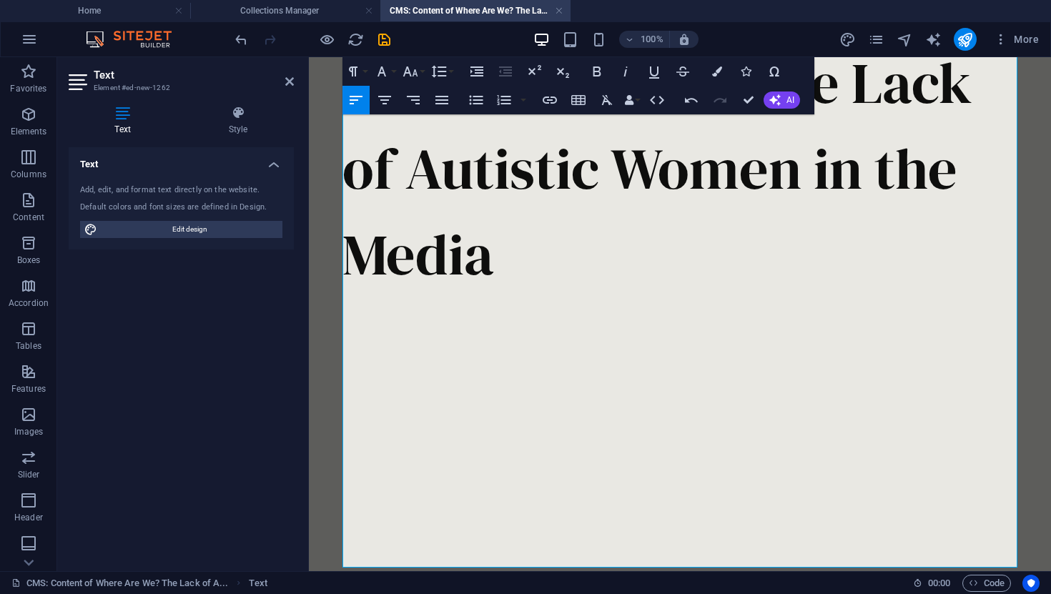
scroll to position [114, 0]
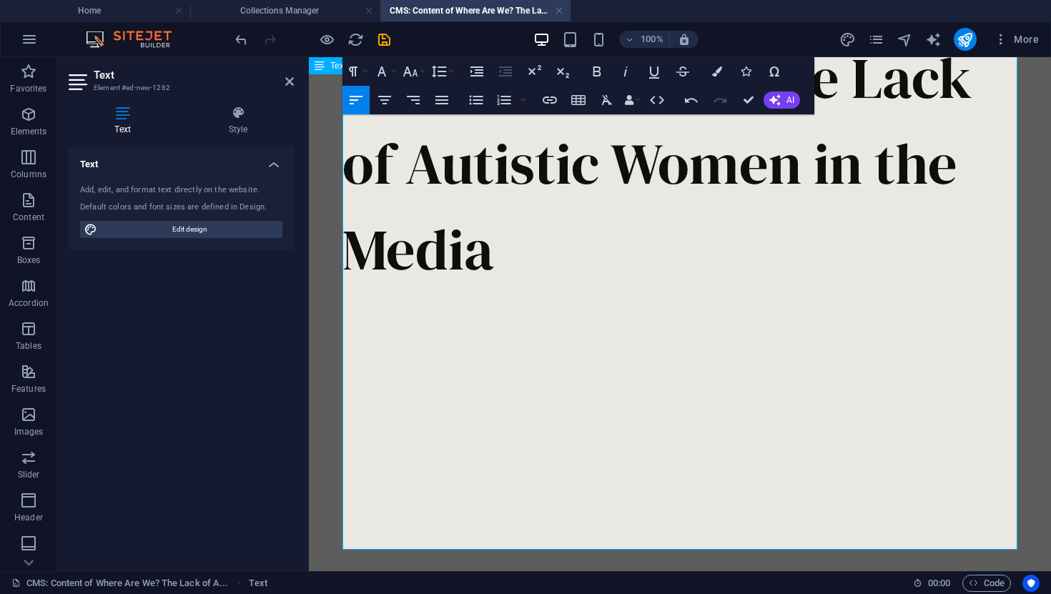
click at [394, 327] on p at bounding box center [679, 335] width 675 height 86
click at [519, 257] on p "Where Are We? The Lack of Autistic Women in the Media" at bounding box center [679, 163] width 675 height 257
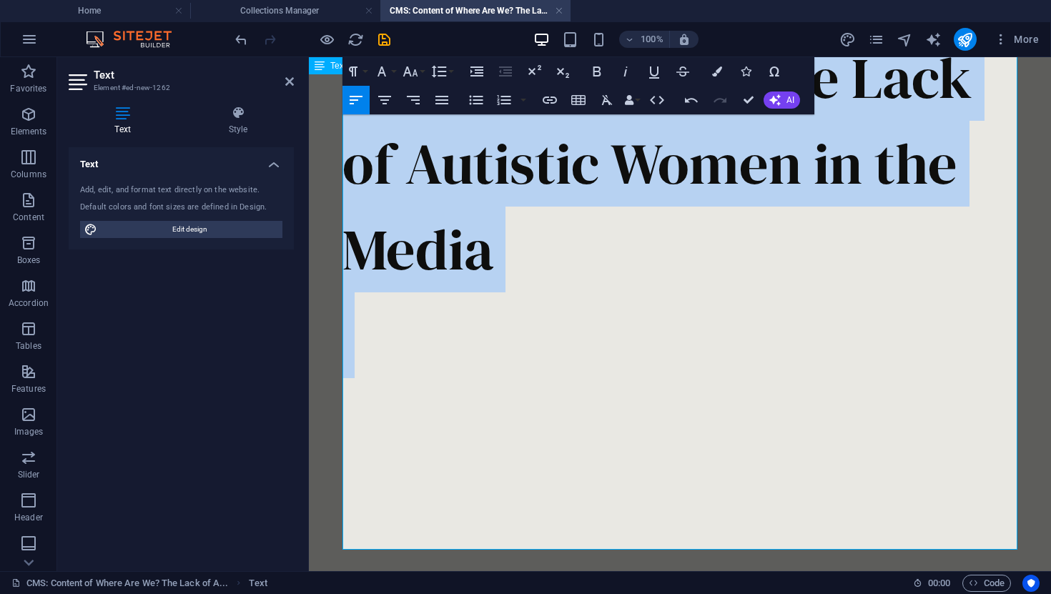
click at [519, 257] on p "Where Are We? The Lack of Autistic Women in the Media" at bounding box center [679, 163] width 675 height 257
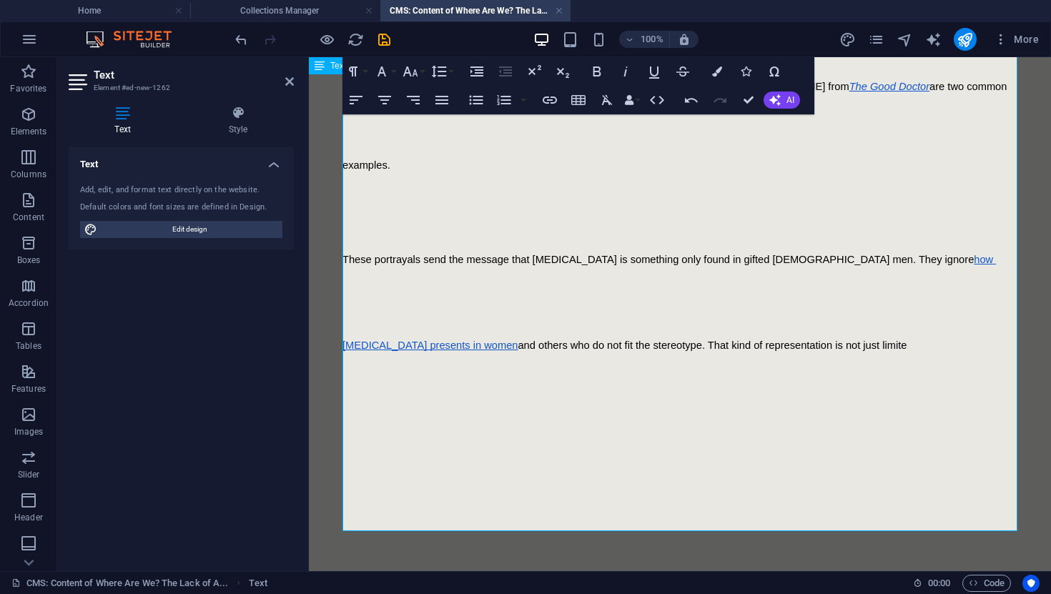
scroll to position [1301, 0]
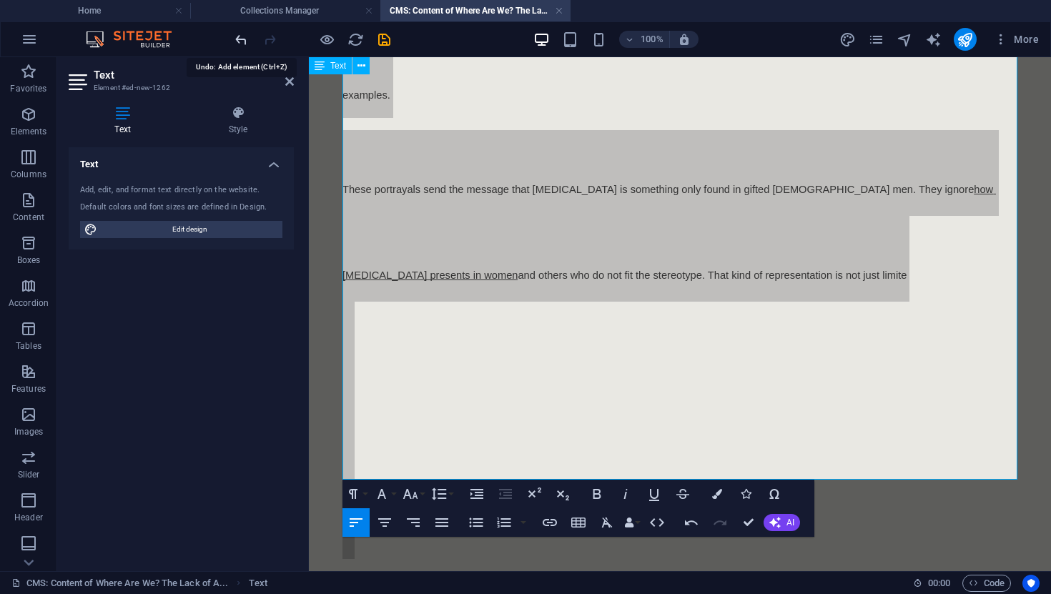
click at [242, 43] on icon "undo" at bounding box center [241, 39] width 16 height 16
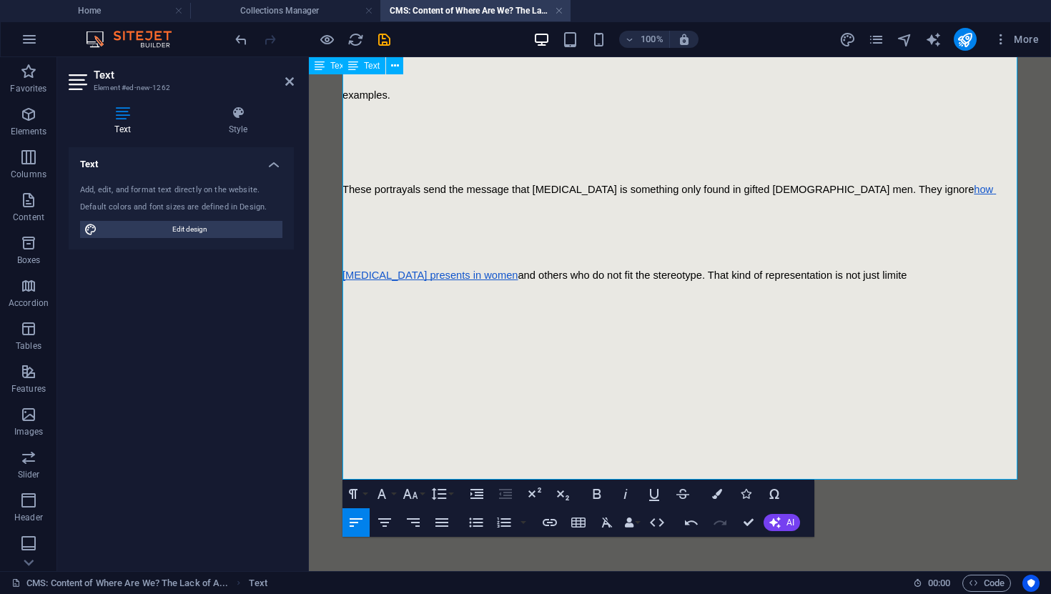
click at [510, 302] on p at bounding box center [679, 345] width 675 height 86
click at [247, 38] on icon "undo" at bounding box center [241, 39] width 16 height 16
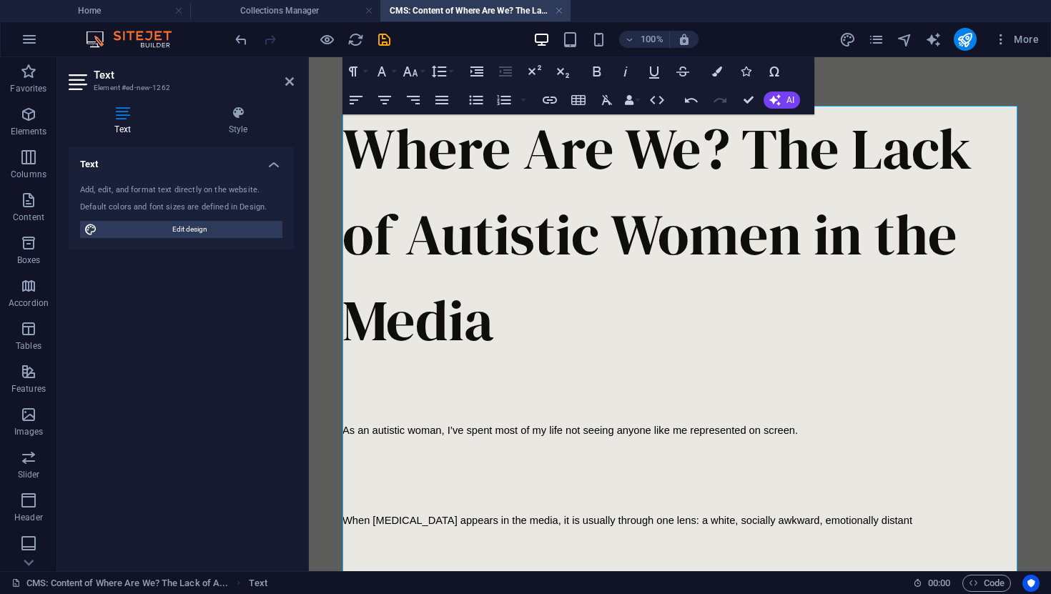
scroll to position [44, 0]
click at [631, 439] on p "As an autistic woman, I’ve spent most of my life not seeing anyone like me repr…" at bounding box center [679, 413] width 675 height 79
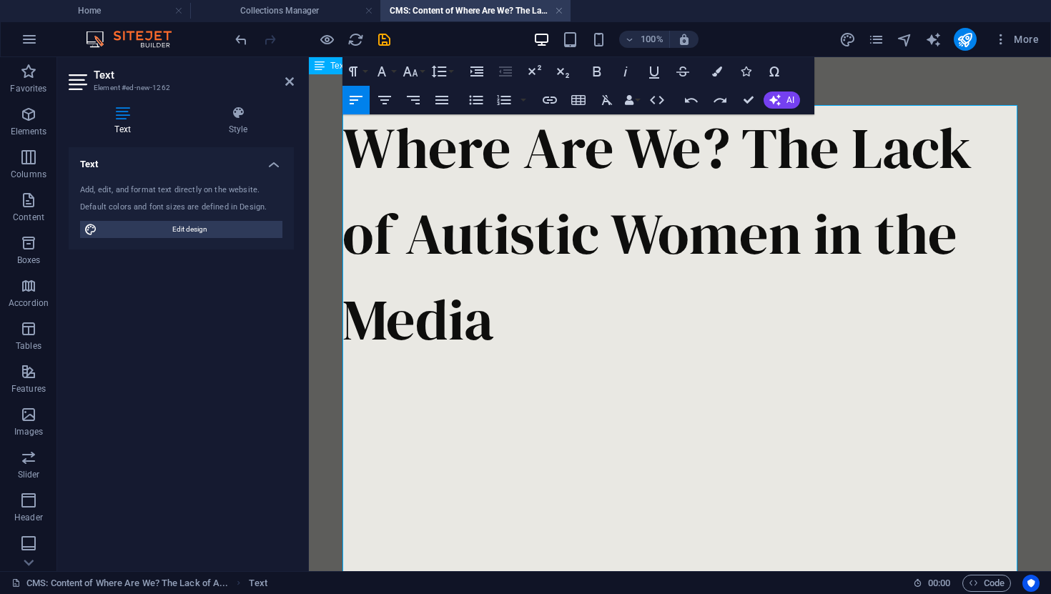
click at [631, 439] on p at bounding box center [679, 406] width 675 height 86
click at [524, 350] on p "Where Are We? The Lack of Autistic Women in the Media" at bounding box center [679, 233] width 675 height 257
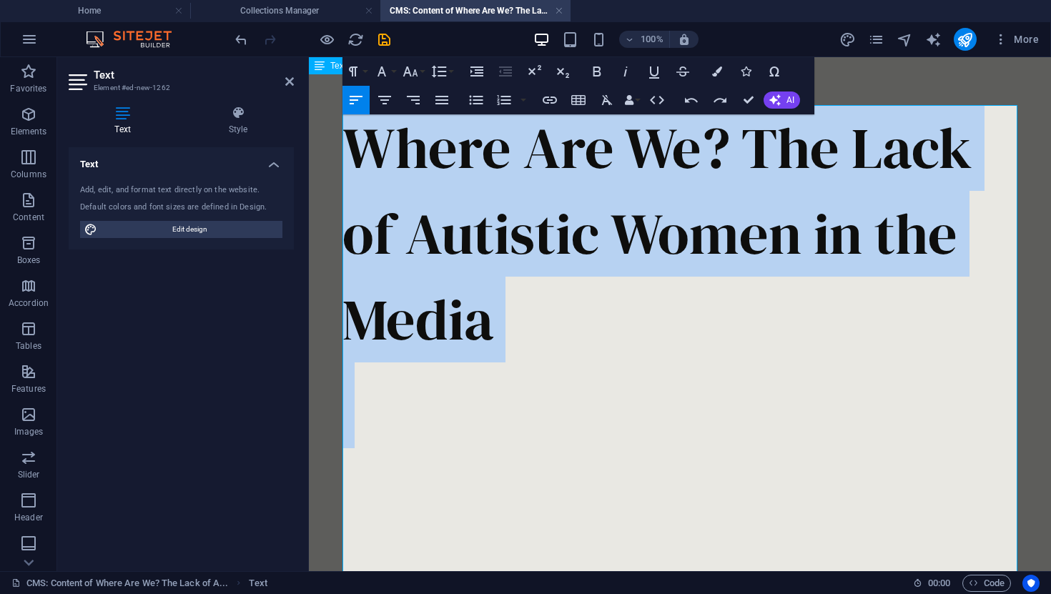
click at [524, 350] on p "Where Are We? The Lack of Autistic Women in the Media" at bounding box center [679, 233] width 675 height 257
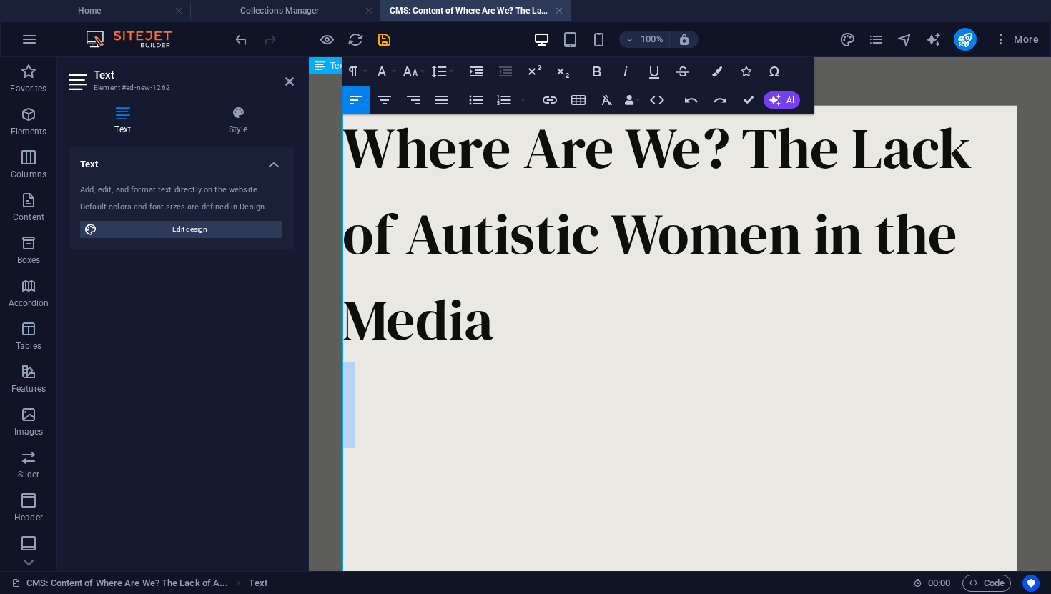
click at [524, 350] on p "Where Are We? The Lack of Autistic Women in the Media" at bounding box center [679, 233] width 675 height 257
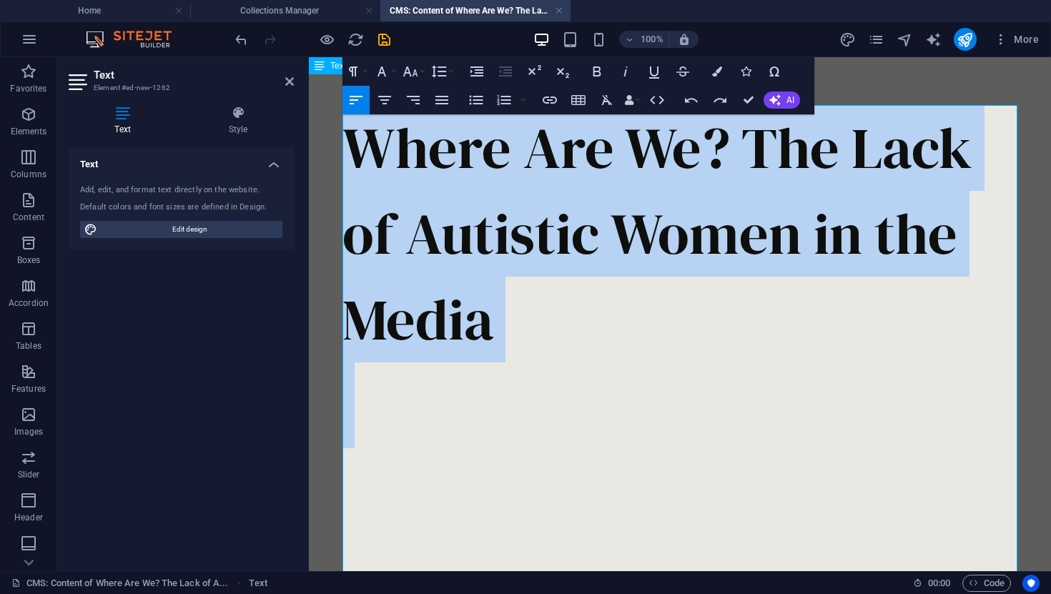
click at [524, 350] on p "Where Are We? The Lack of Autistic Women in the Media" at bounding box center [679, 233] width 675 height 257
click at [488, 314] on p "Where Are We? The Lack of Autistic Women in the Media" at bounding box center [679, 233] width 675 height 257
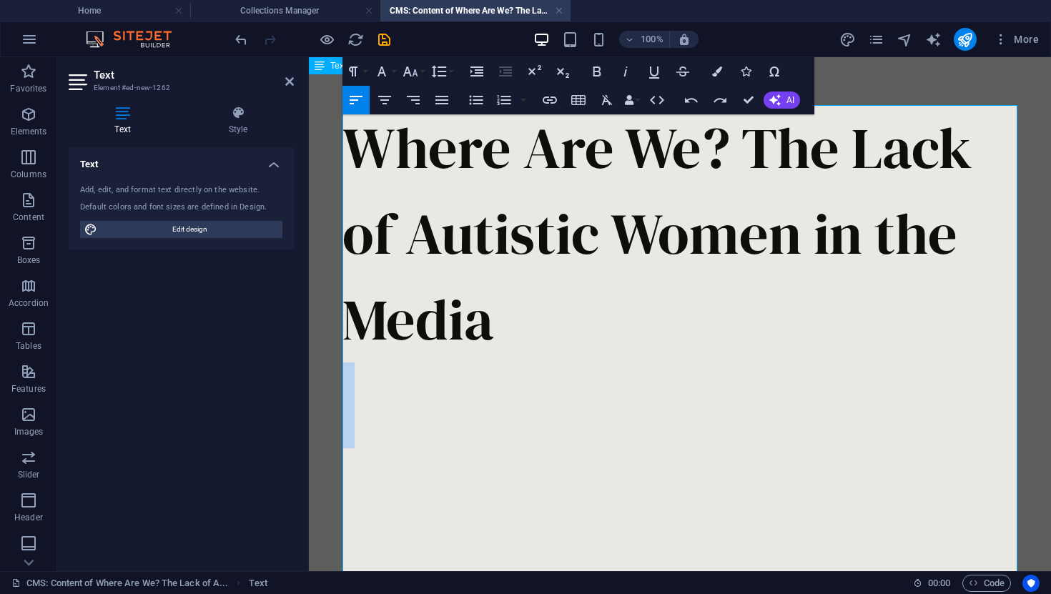
click at [488, 314] on p "Where Are We? The Lack of Autistic Women in the Media" at bounding box center [679, 233] width 675 height 257
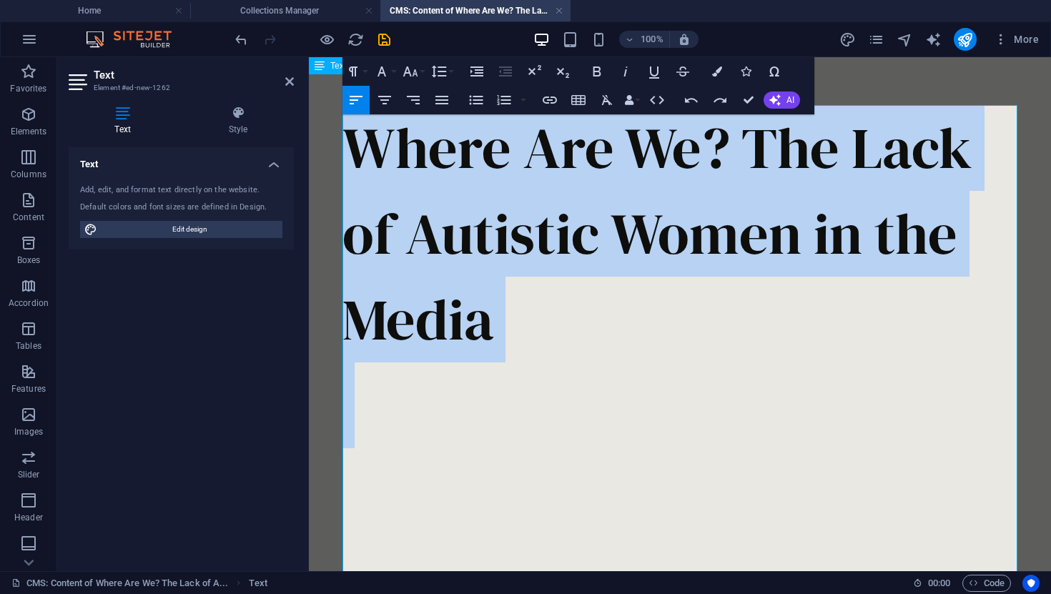
click at [488, 314] on p "Where Are We? The Lack of Autistic Women in the Media" at bounding box center [679, 233] width 675 height 257
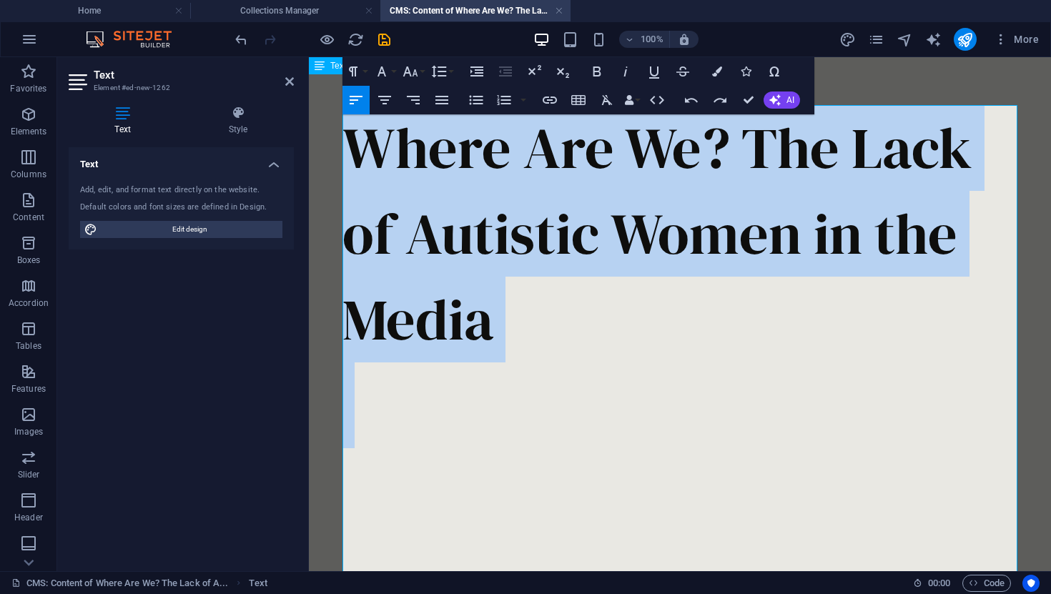
click at [498, 330] on p "Where Are We? The Lack of Autistic Women in the Media" at bounding box center [679, 233] width 675 height 257
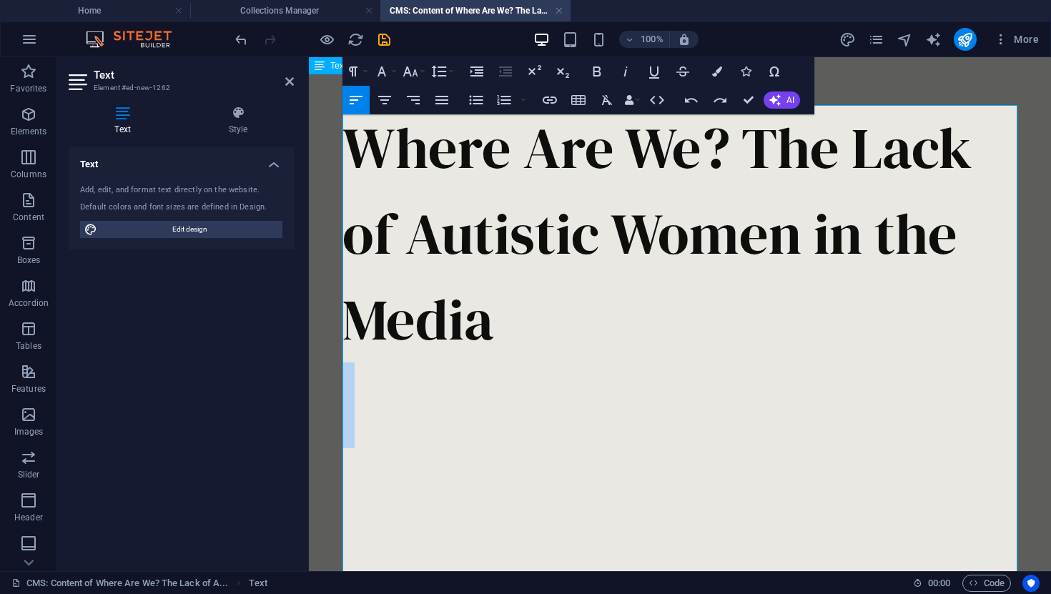
click at [498, 330] on p "Where Are We? The Lack of Autistic Women in the Media" at bounding box center [679, 233] width 675 height 257
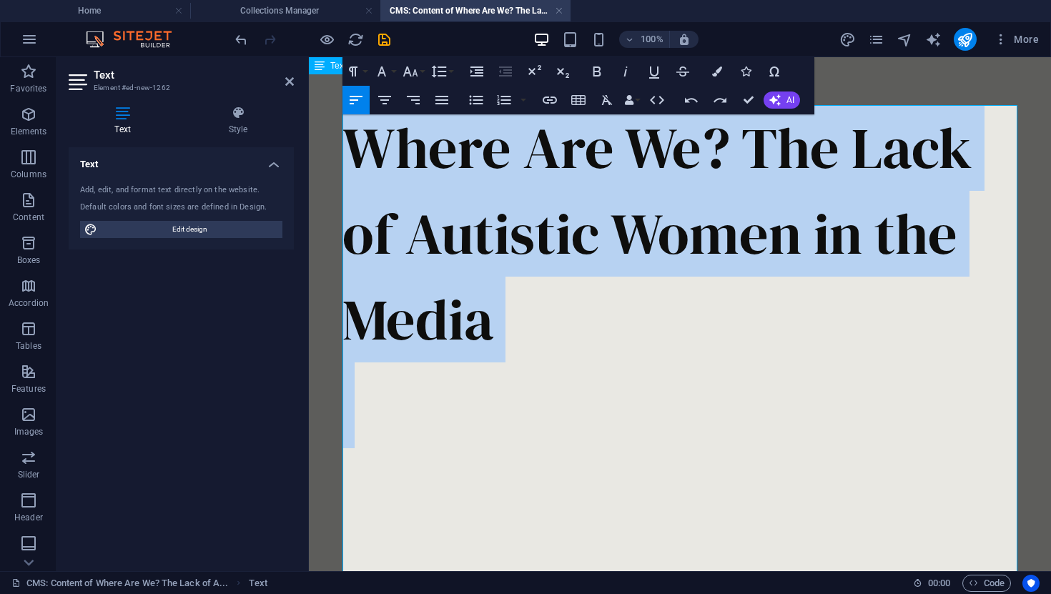
click at [498, 330] on p "Where Are We? The Lack of Autistic Women in the Media" at bounding box center [679, 233] width 675 height 257
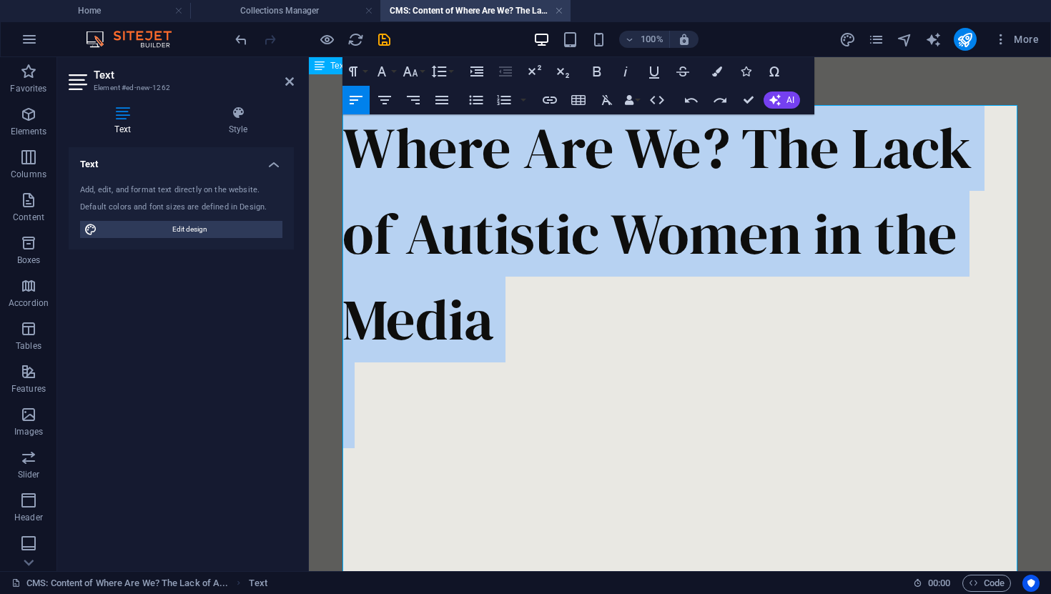
click at [474, 320] on p "Where Are We? The Lack of Autistic Women in the Media" at bounding box center [679, 233] width 675 height 257
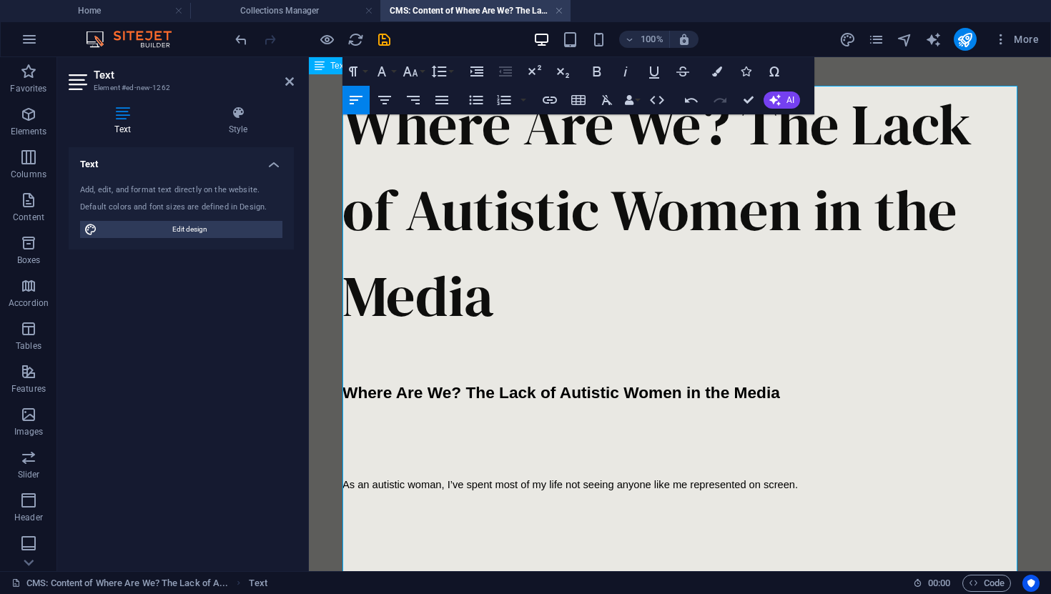
scroll to position [68, 0]
click at [455, 394] on span "Where Are We? The Lack of Autistic Women in the Media" at bounding box center [561, 392] width 438 height 19
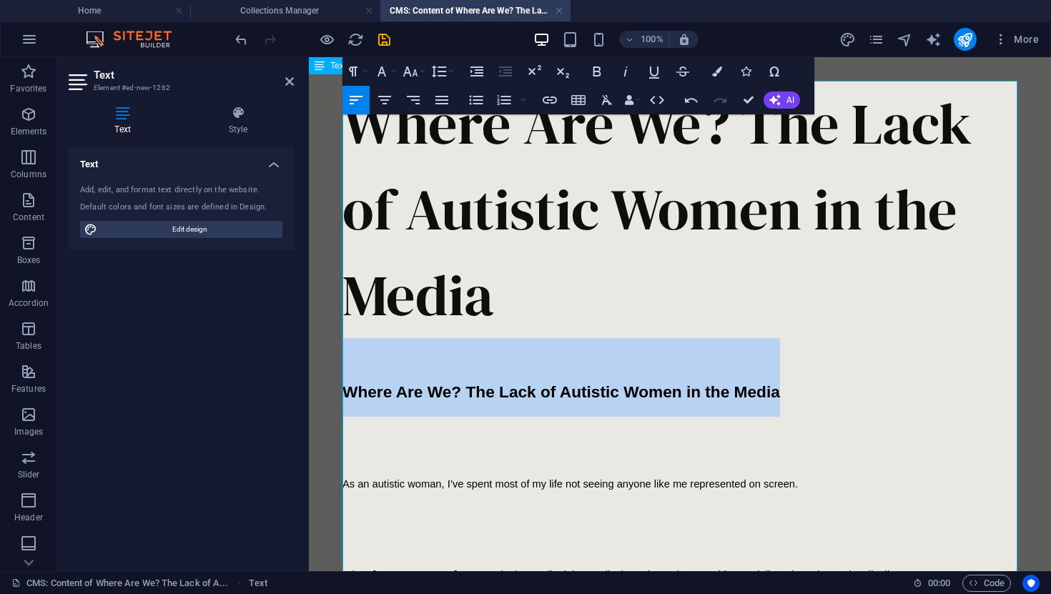
click at [455, 394] on span "Where Are We? The Lack of Autistic Women in the Media" at bounding box center [561, 392] width 438 height 19
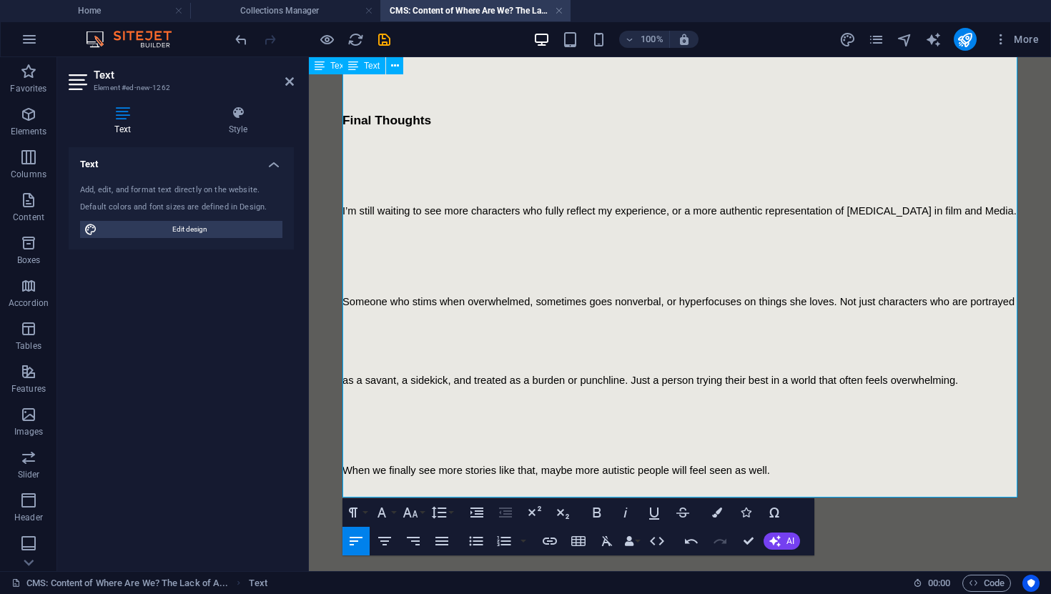
scroll to position [6226, 0]
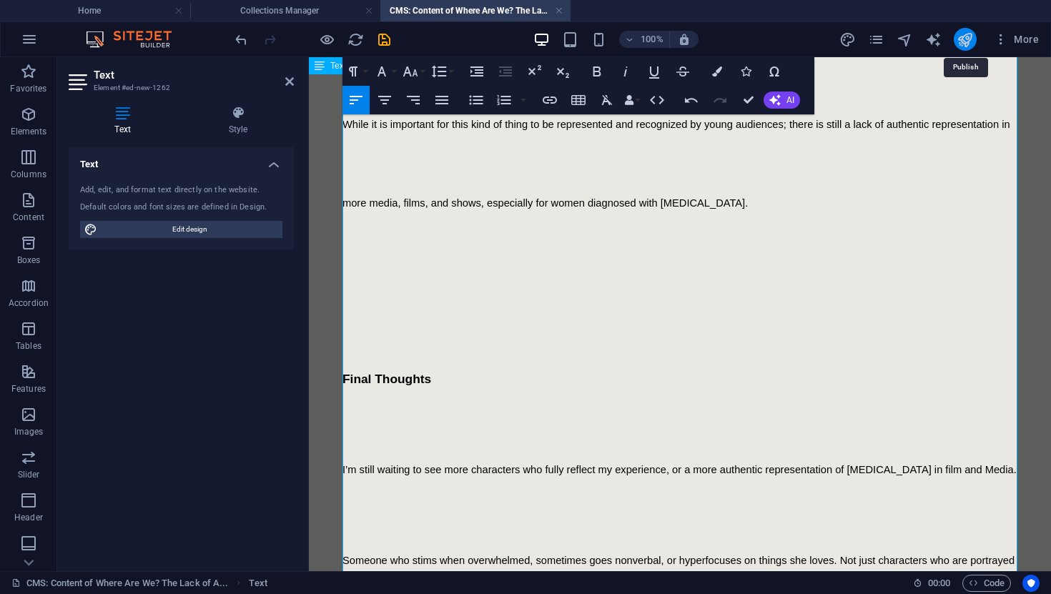
click at [961, 39] on icon "publish" at bounding box center [965, 39] width 16 height 16
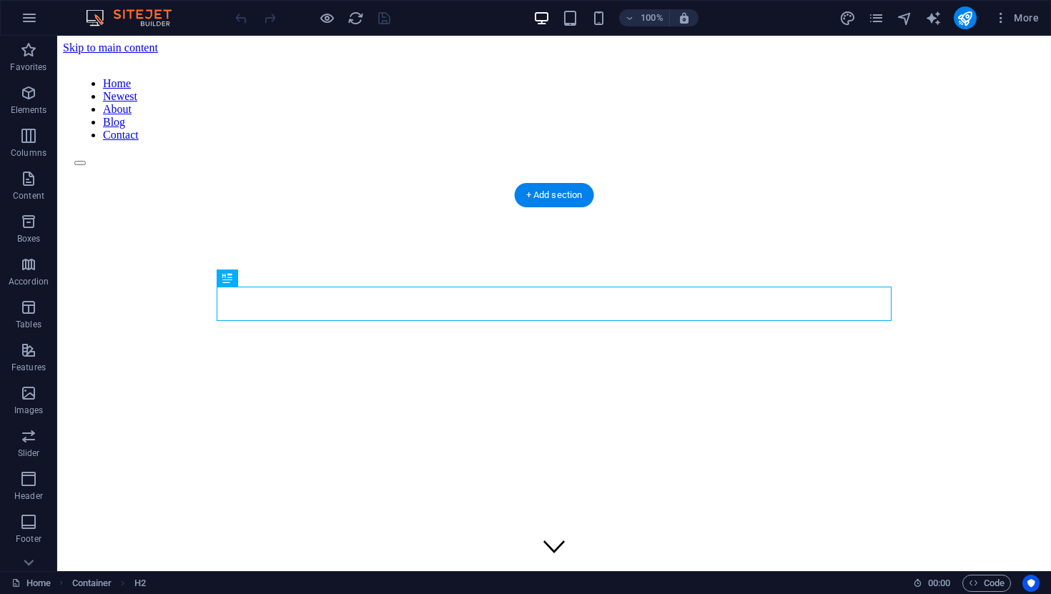
scroll to position [376, 0]
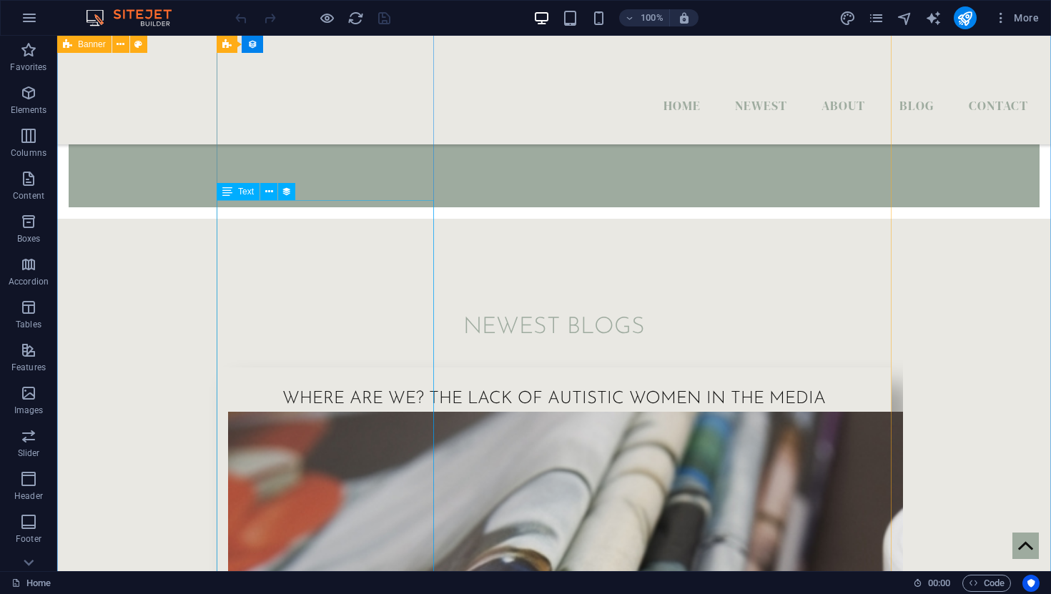
scroll to position [487, 0]
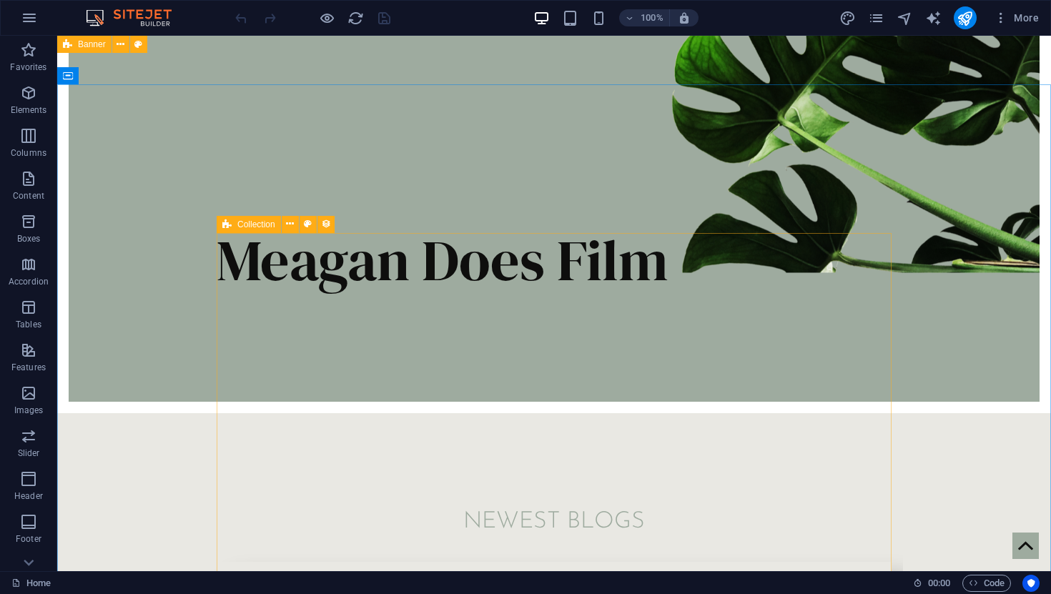
click at [232, 229] on div "Collection" at bounding box center [249, 224] width 64 height 17
click at [237, 220] on span "Collection" at bounding box center [256, 224] width 38 height 9
select select "68a3c207584ba8d1fa0af863"
select select "columns.publishing_date_DESC"
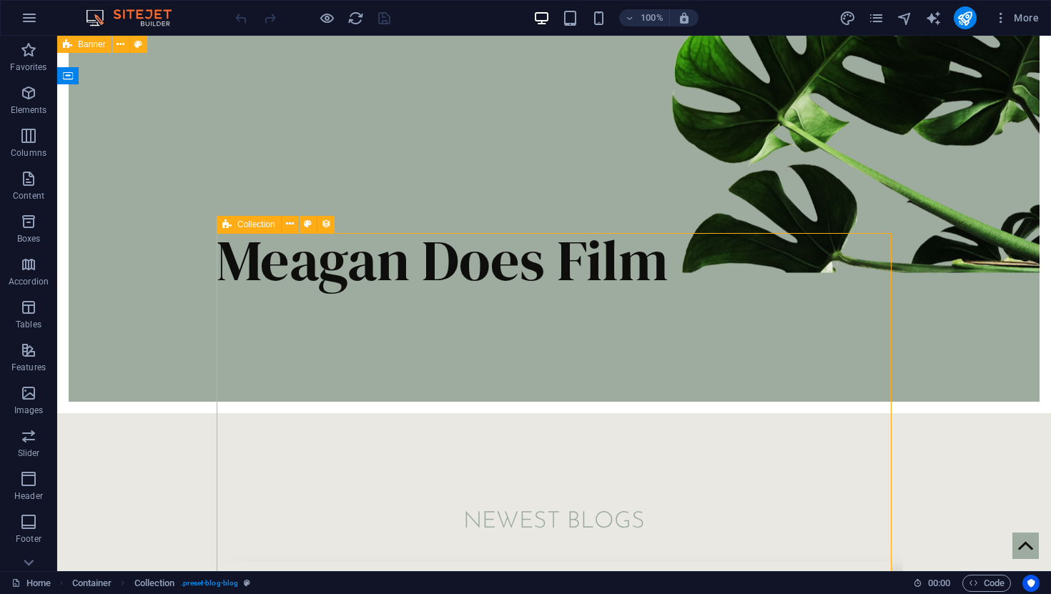
select select "columns.status"
select select "columns.publishing_date"
select select "past"
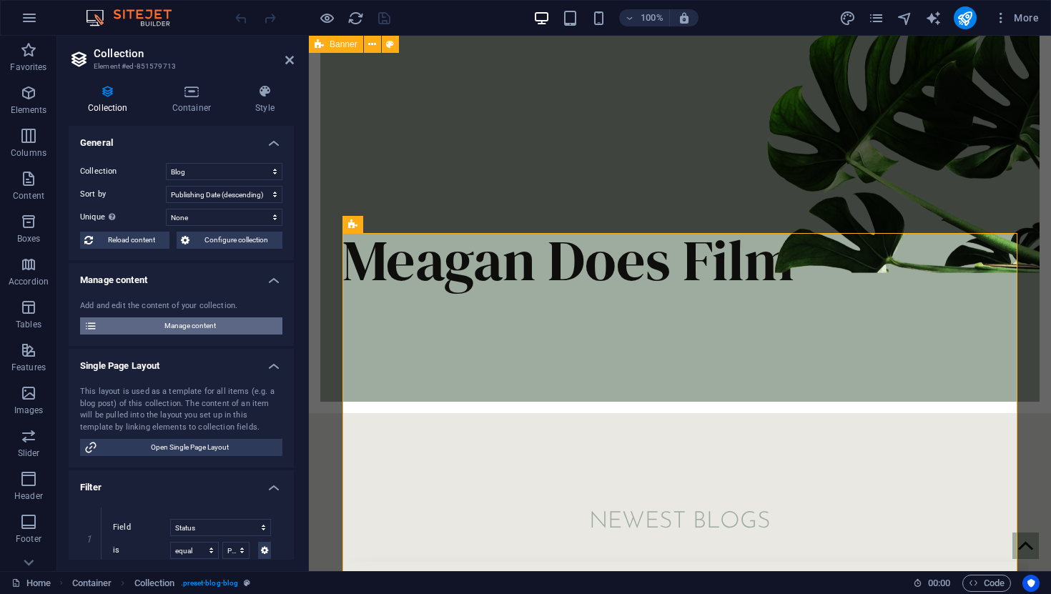
click at [157, 332] on span "Manage content" at bounding box center [190, 325] width 177 height 17
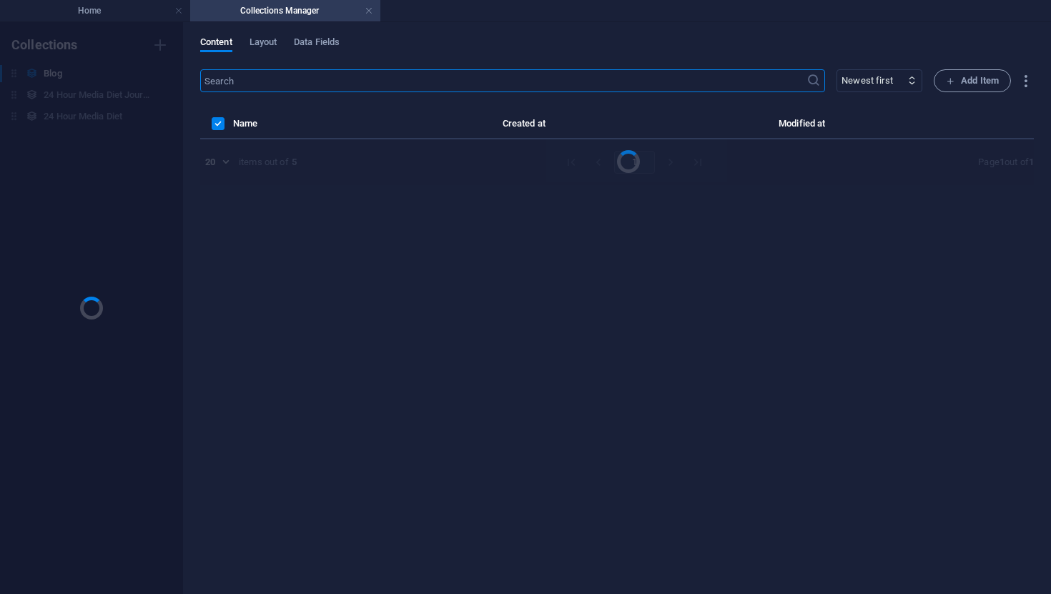
scroll to position [0, 0]
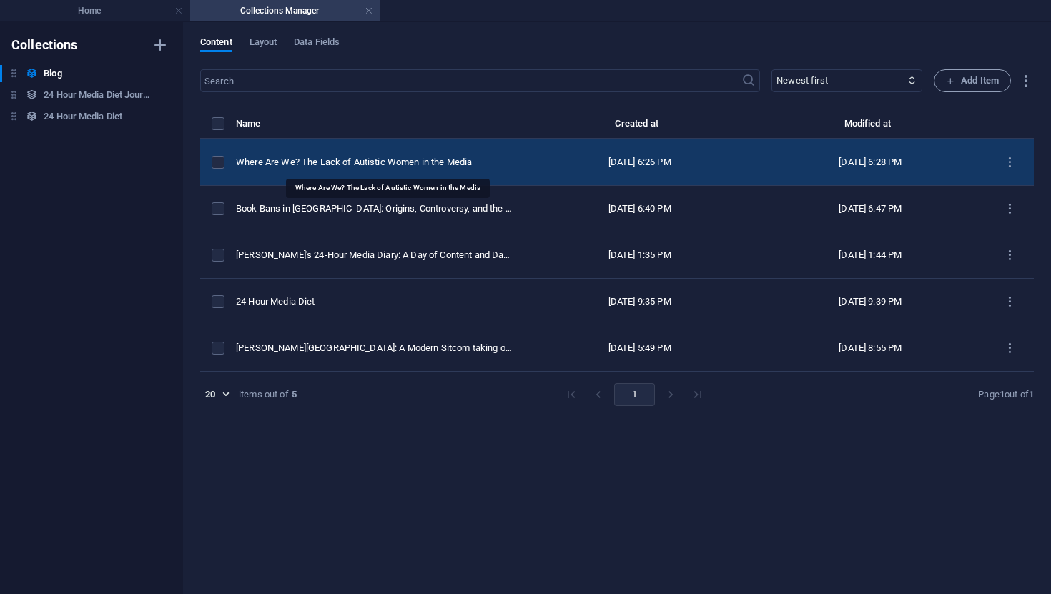
click at [454, 167] on div "Where Are We? The Lack of Autistic Women in the Media" at bounding box center [374, 162] width 277 height 13
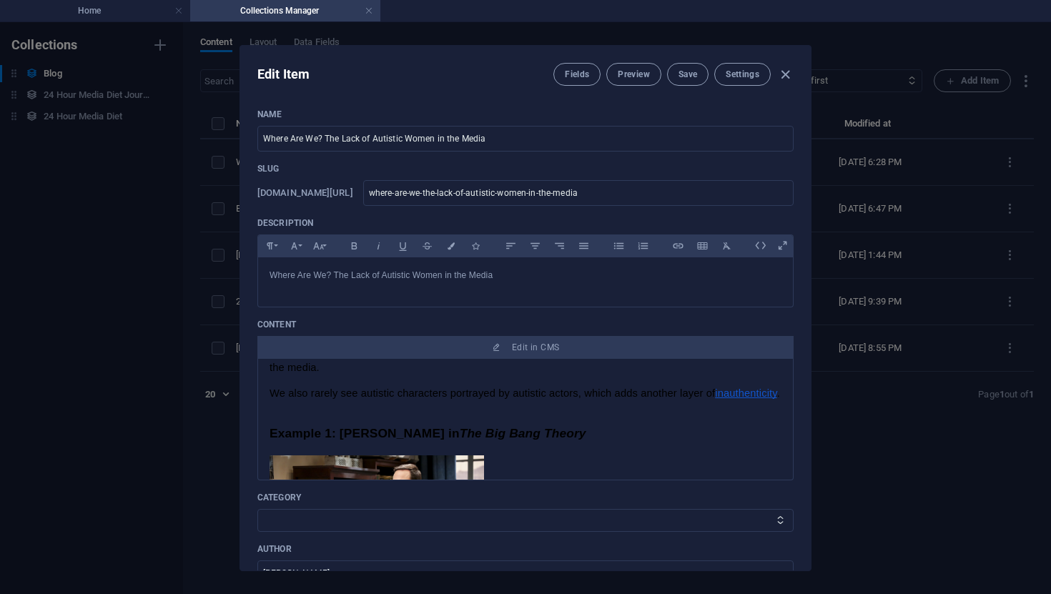
scroll to position [566, 0]
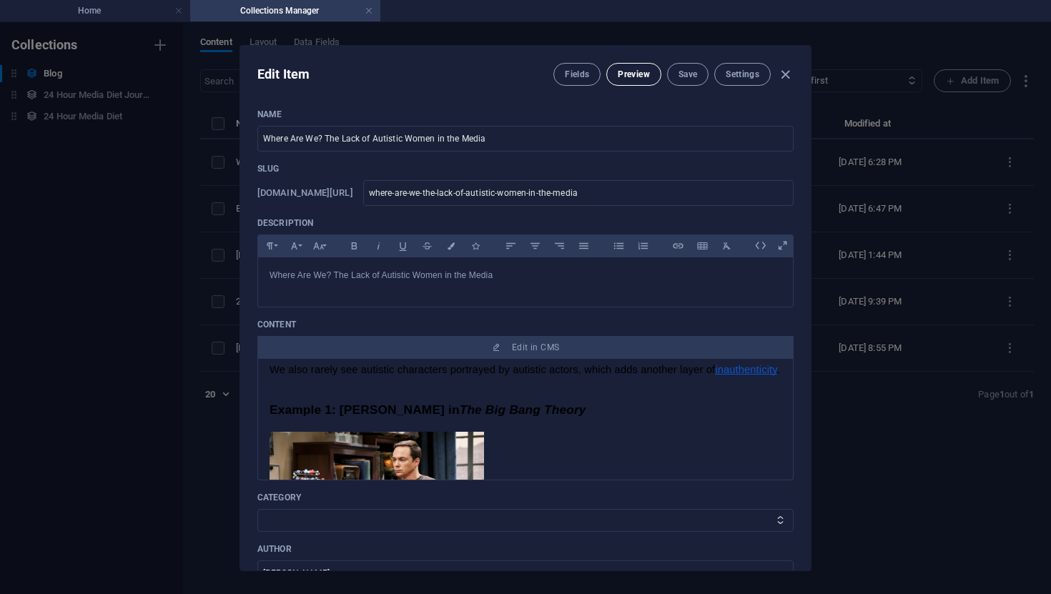
click at [650, 74] on button "Preview" at bounding box center [633, 74] width 54 height 23
